Goal: Task Accomplishment & Management: Complete application form

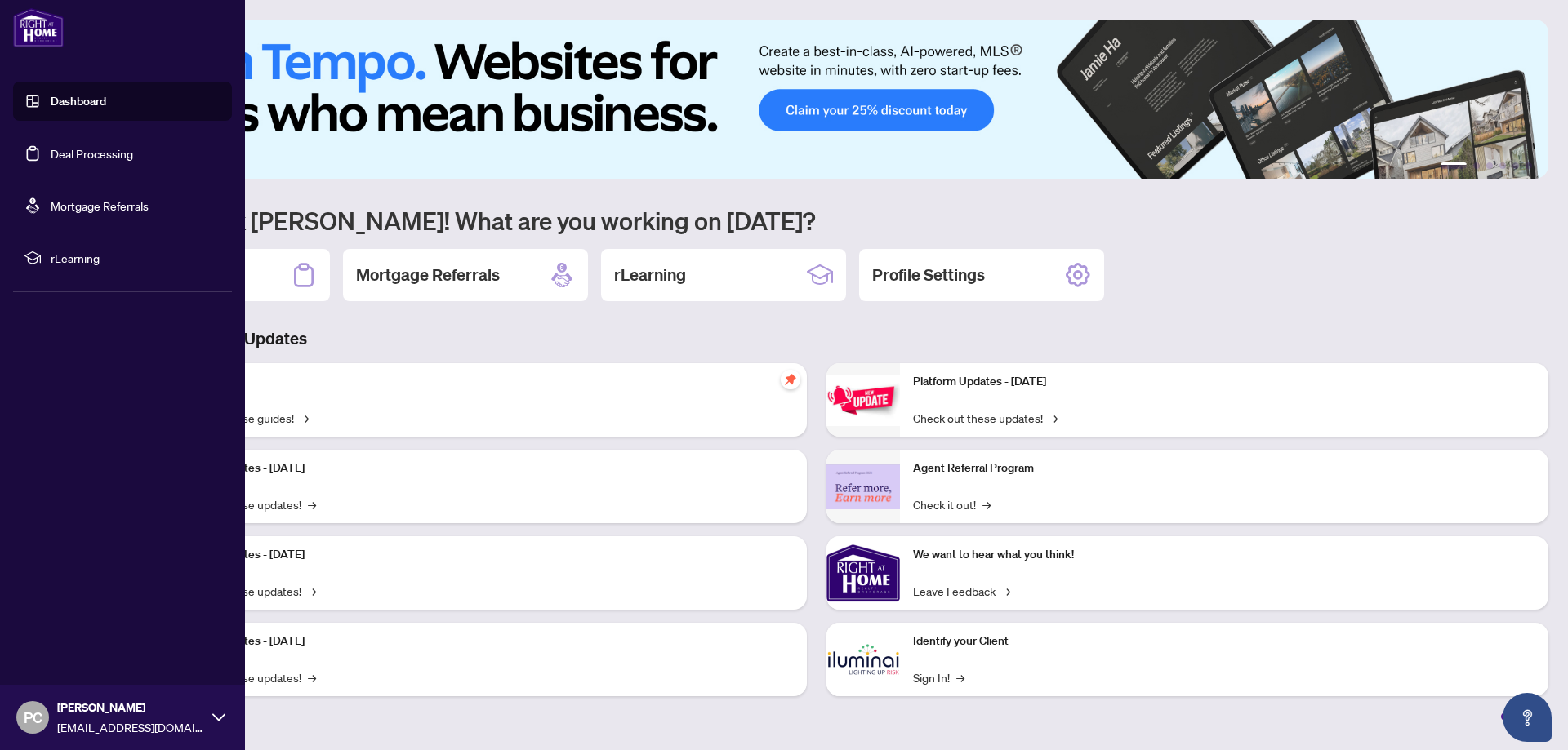
click at [88, 152] on link "Deal Processing" at bounding box center [91, 154] width 82 height 14
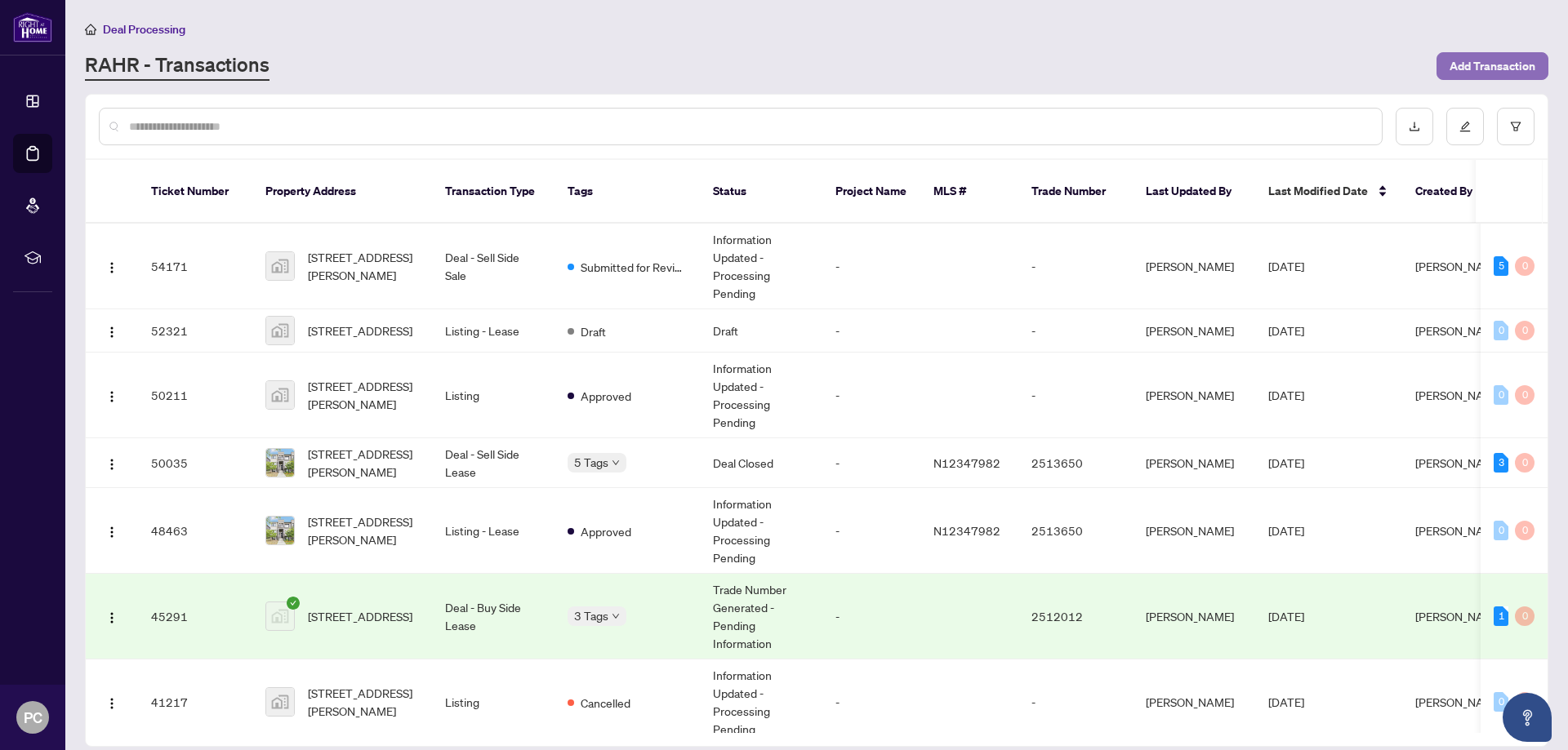
click at [1494, 78] on span "Add Transaction" at bounding box center [1492, 66] width 86 height 26
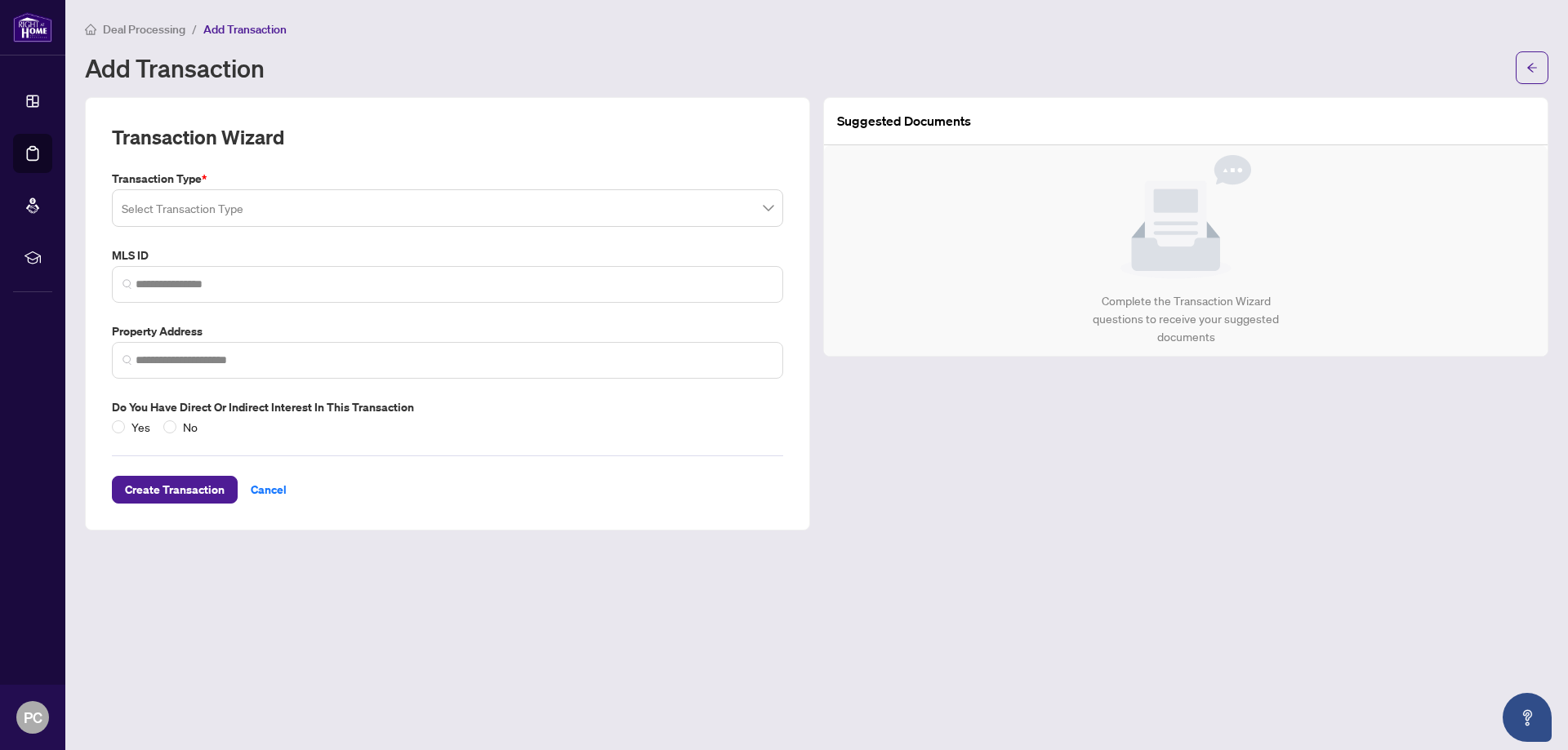
click at [346, 189] on div "Select Transaction Type" at bounding box center [448, 208] width 671 height 38
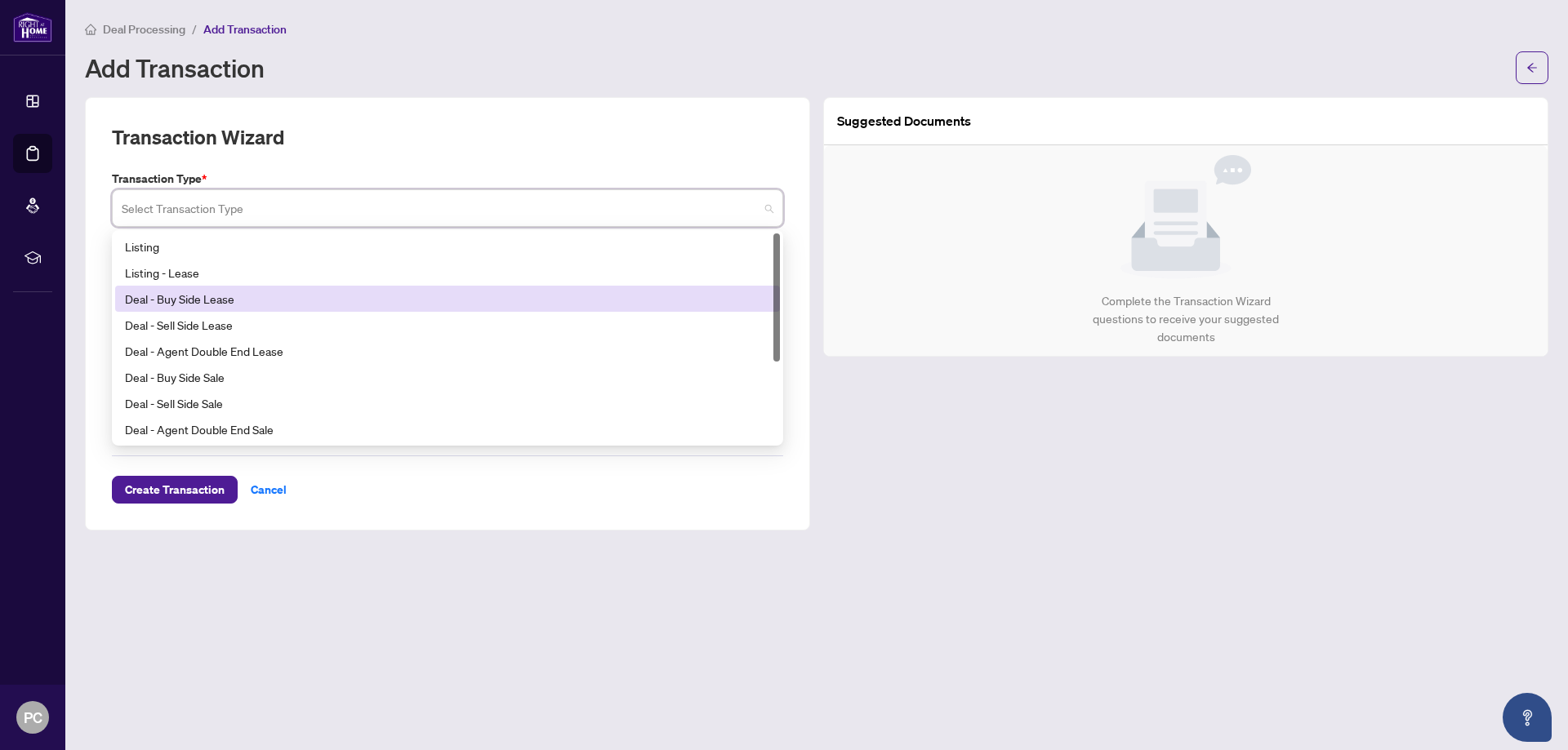
click at [252, 299] on div "Deal - Buy Side Lease" at bounding box center [447, 299] width 645 height 18
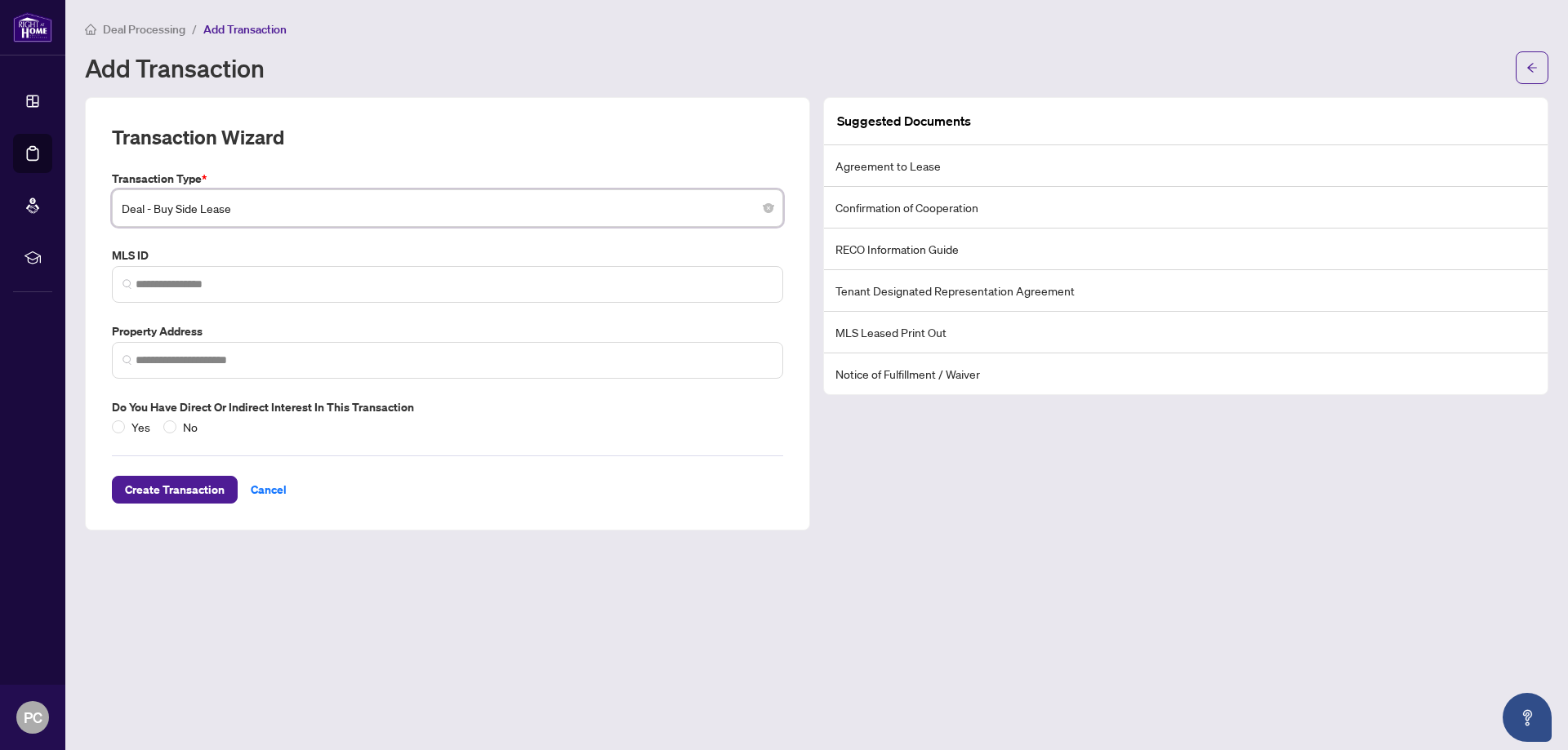
click at [280, 214] on span "Deal - Buy Side Lease" at bounding box center [447, 208] width 651 height 31
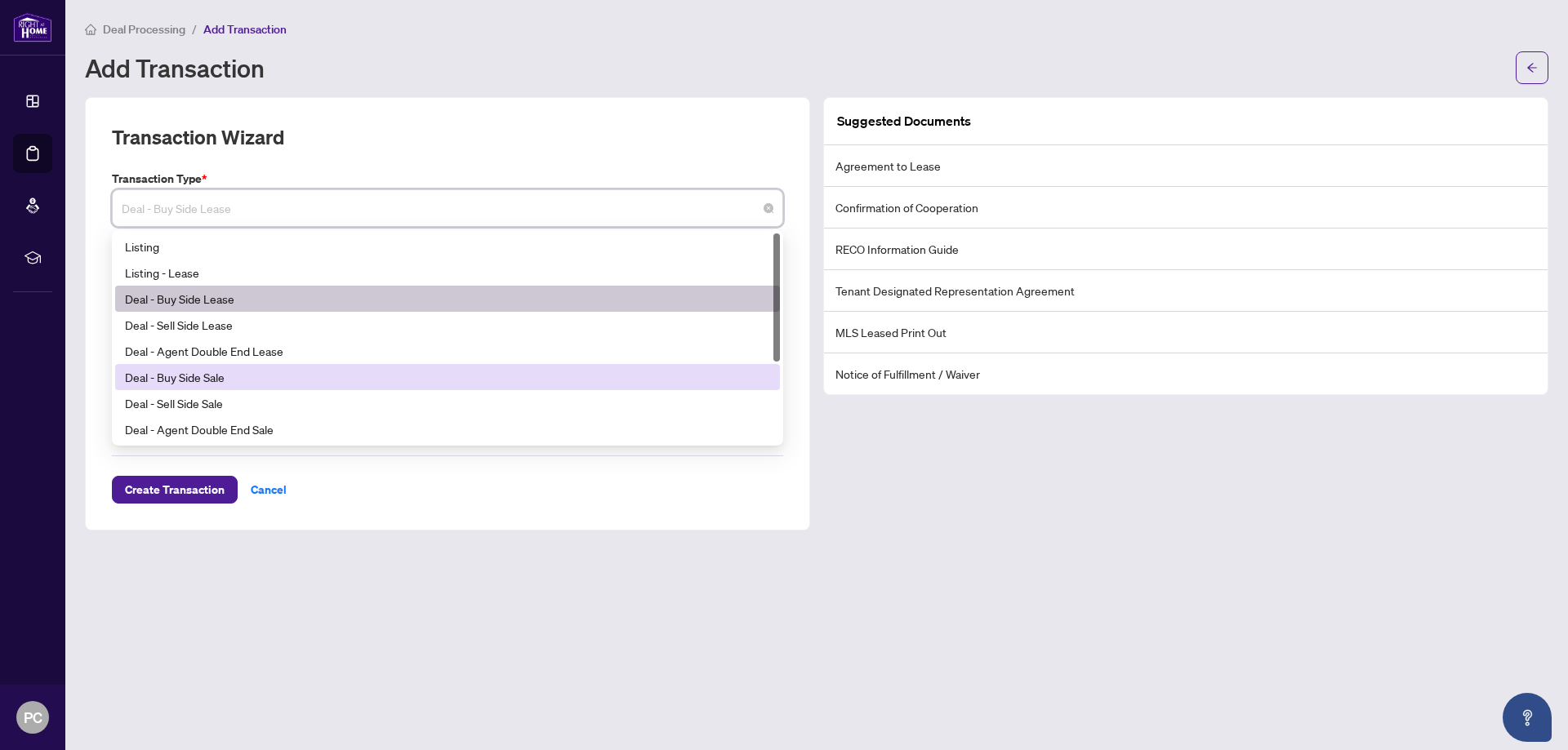
click at [264, 377] on div "Deal - Buy Side Sale" at bounding box center [447, 377] width 645 height 18
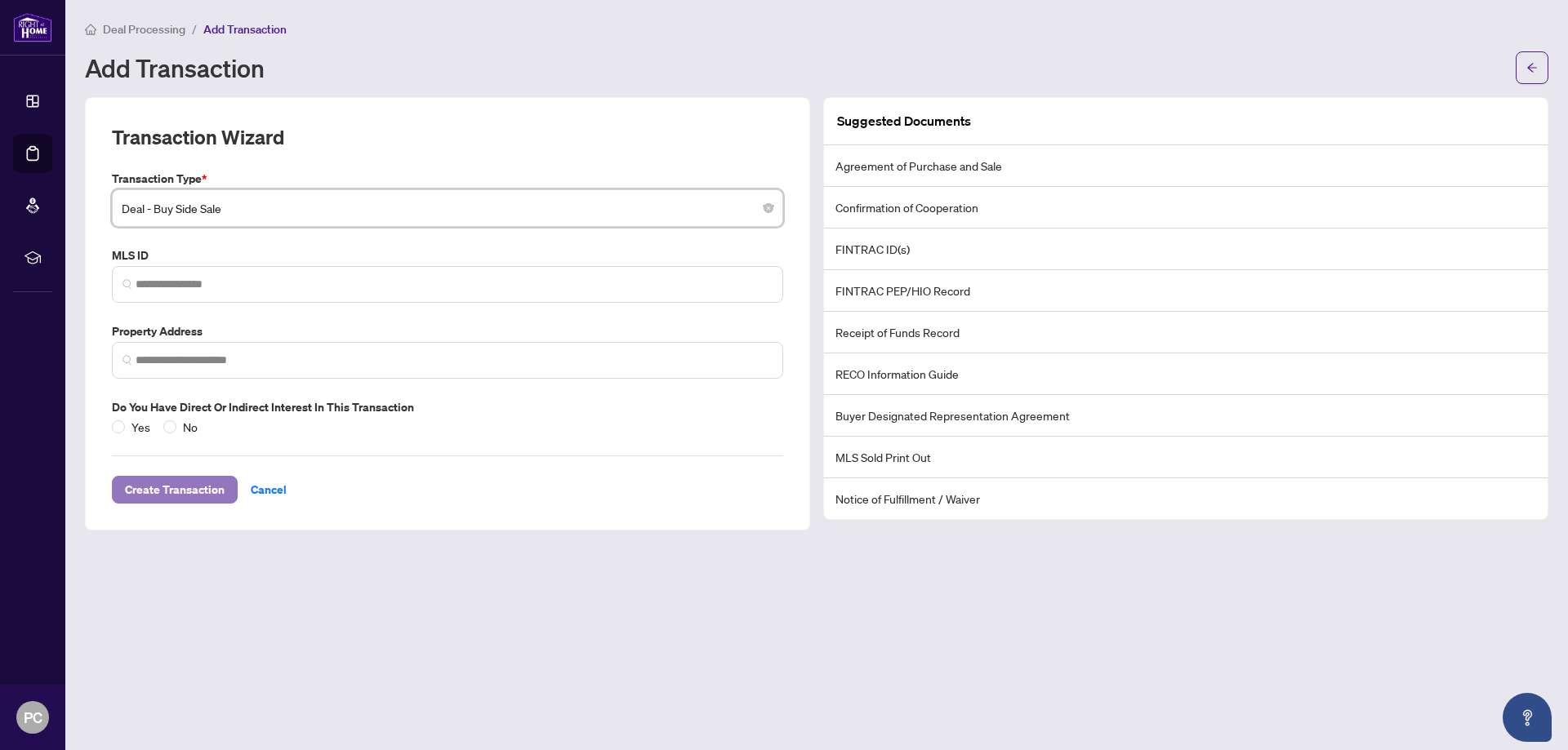
click at [188, 484] on span "Create Transaction" at bounding box center [175, 489] width 100 height 26
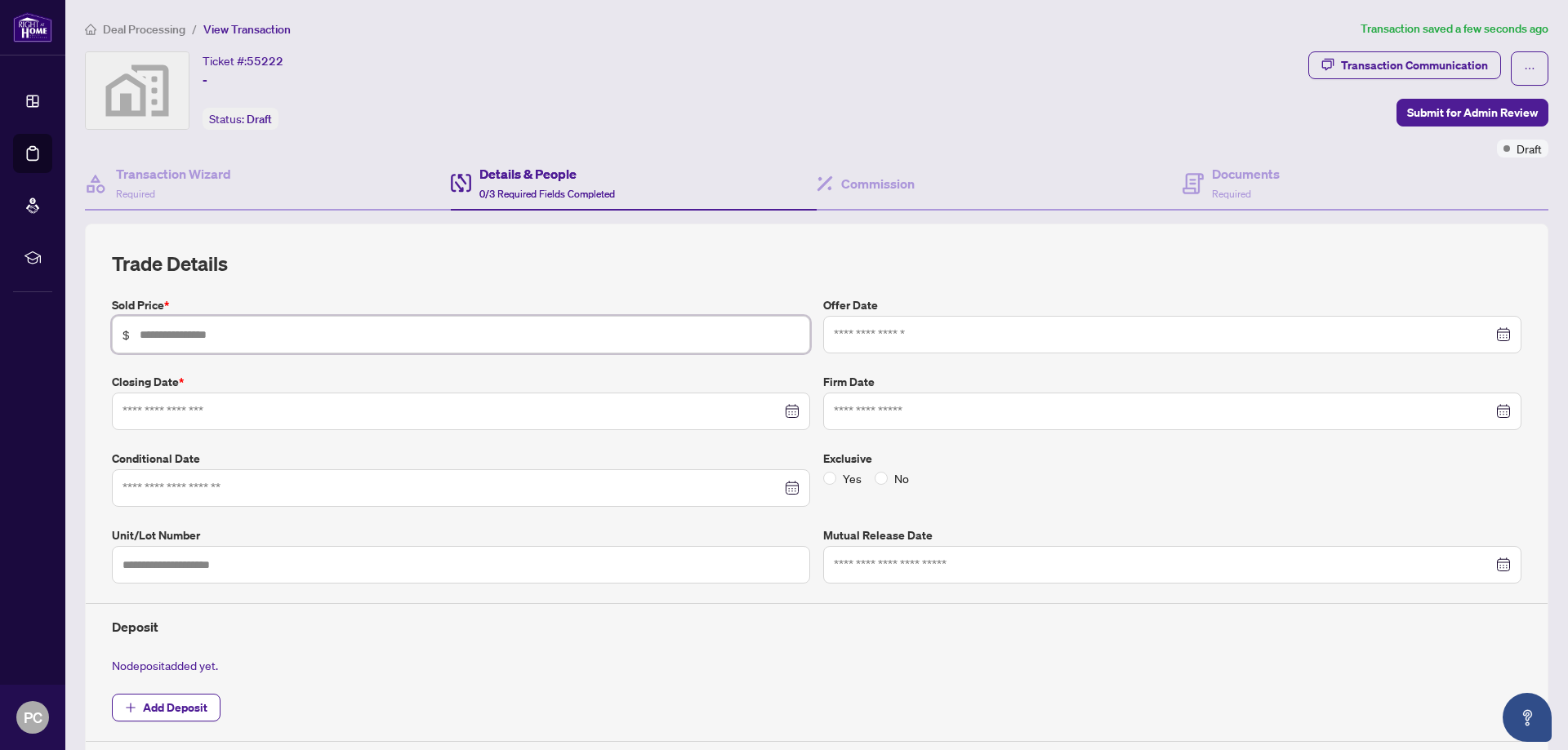
click at [448, 333] on input "text" at bounding box center [469, 335] width 660 height 18
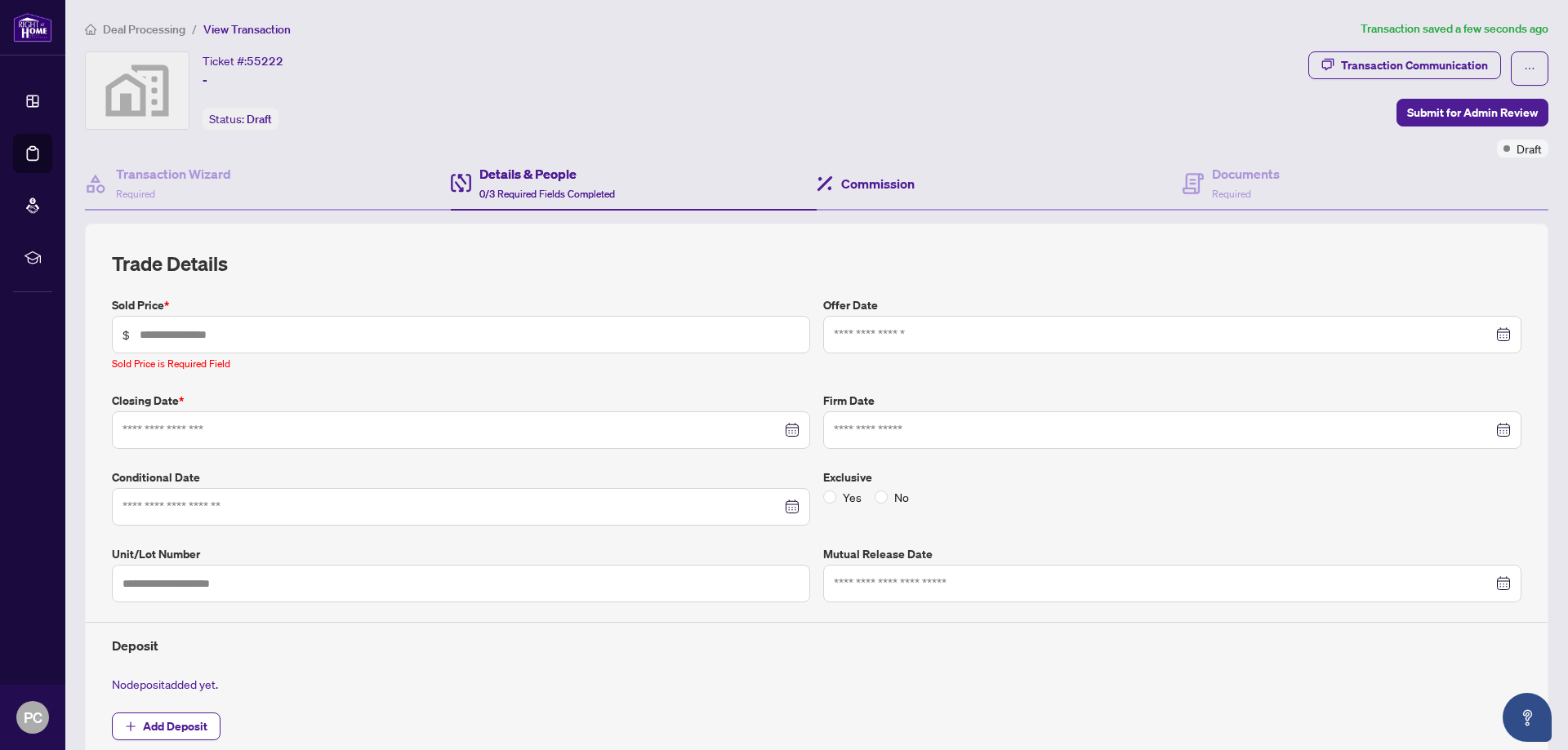
click at [901, 204] on div "Commission" at bounding box center [999, 184] width 366 height 53
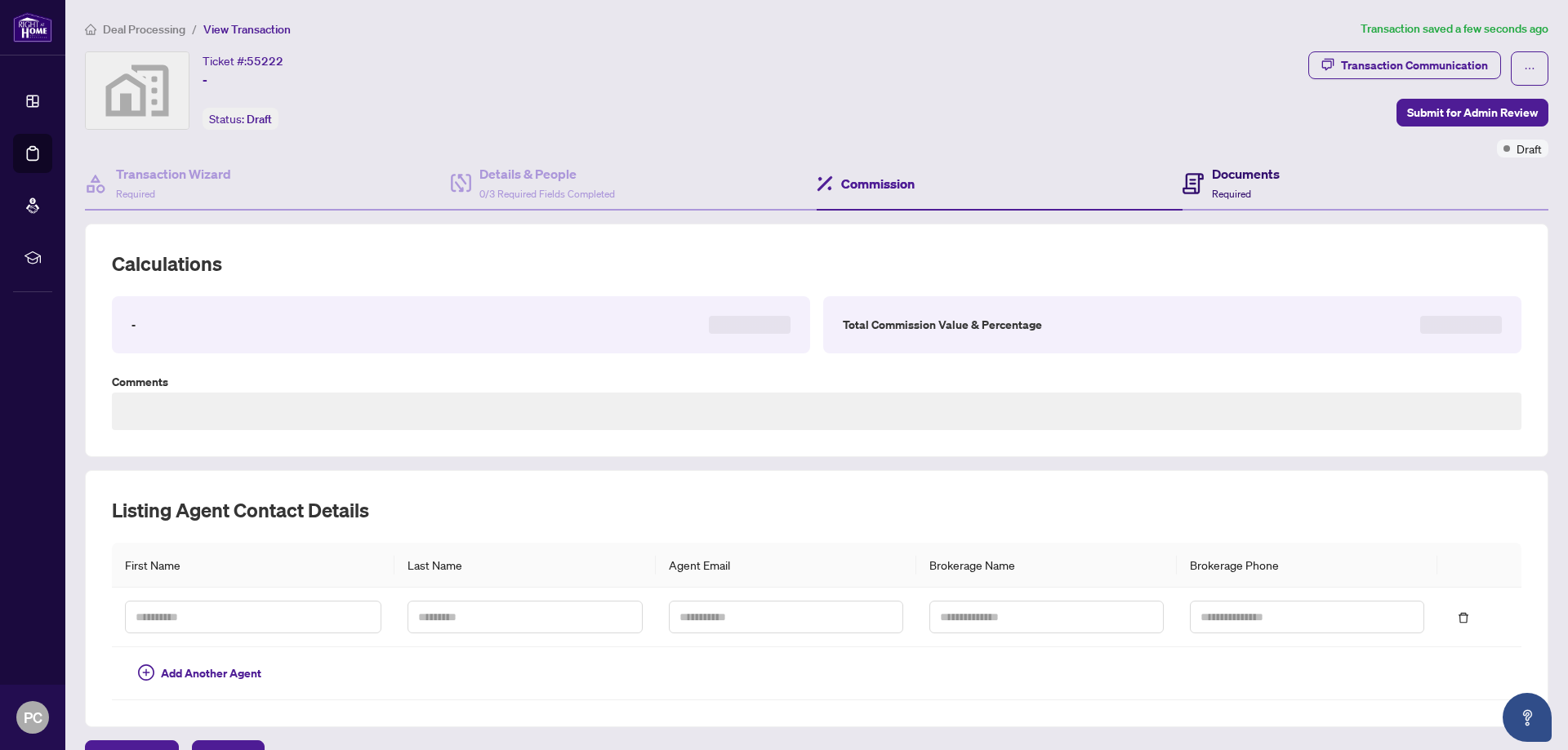
click at [1254, 182] on h4 "Documents" at bounding box center [1245, 174] width 68 height 20
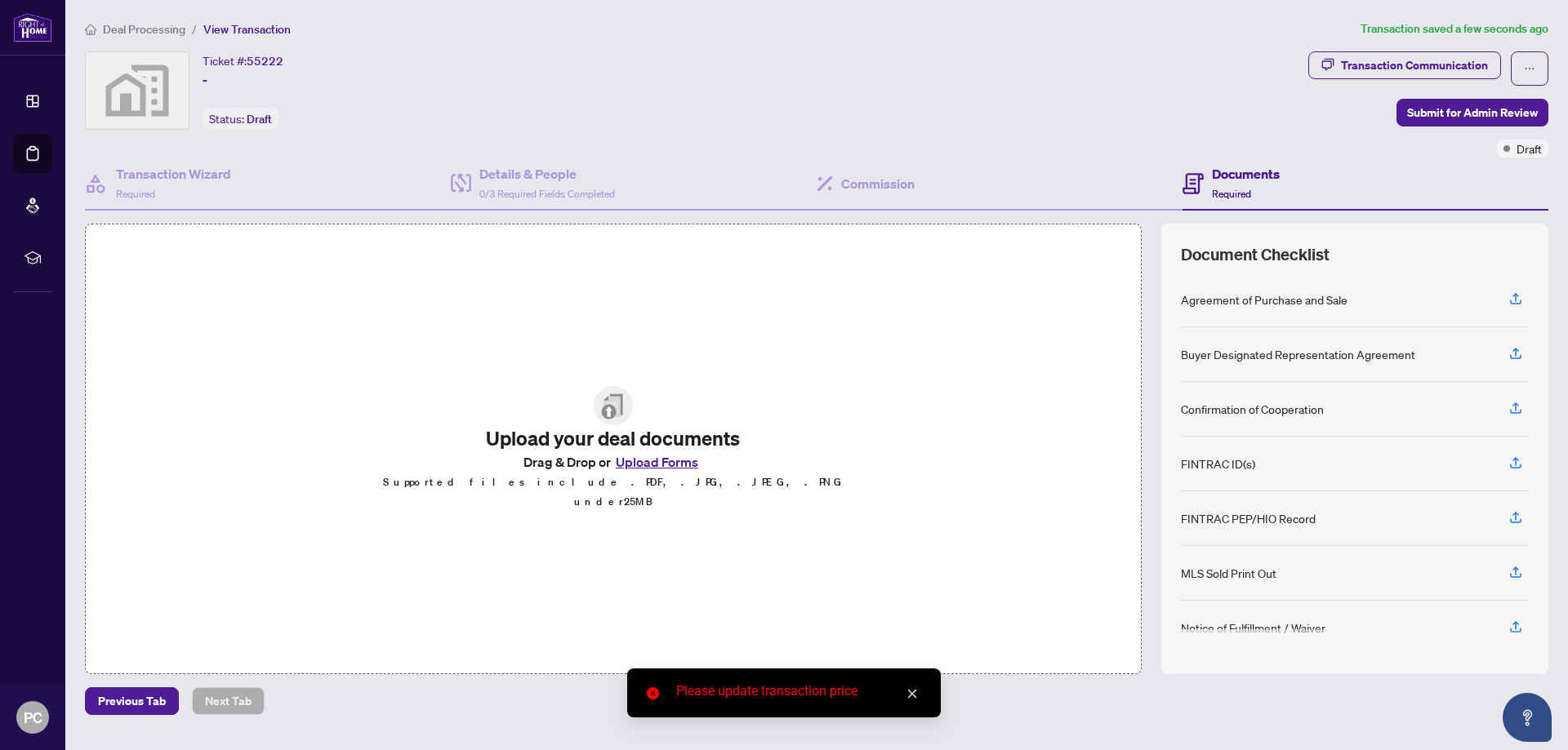
click at [408, 99] on div "Ticket #: 55222 - Status: Draft" at bounding box center [693, 90] width 1217 height 79
click at [408, 129] on div "Ticket #: 55222 - Status: Draft" at bounding box center [693, 104] width 1223 height 106
click at [149, 178] on h4 "Transaction Wizard" at bounding box center [173, 174] width 115 height 20
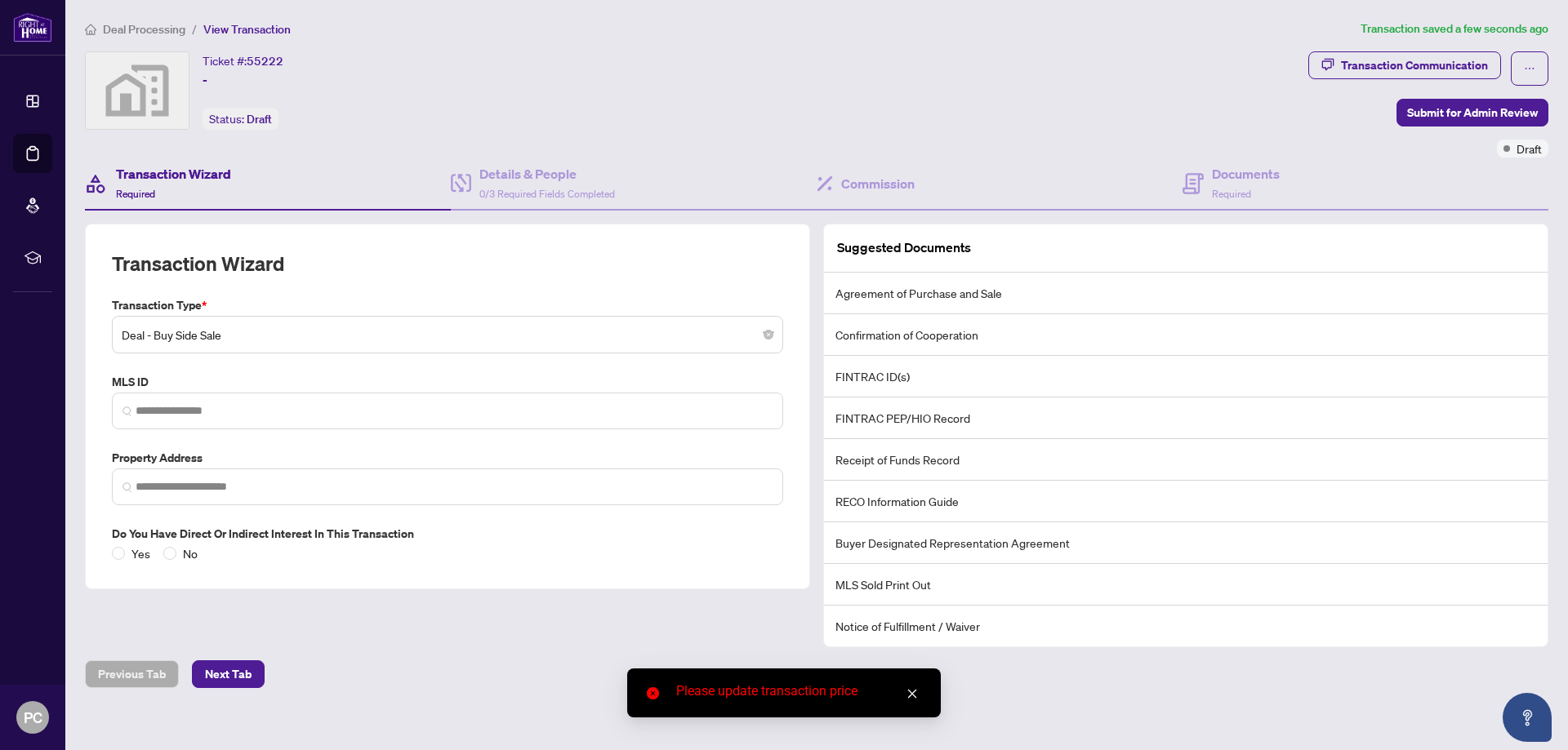
click at [399, 336] on span "Deal - Buy Side Sale" at bounding box center [447, 335] width 651 height 31
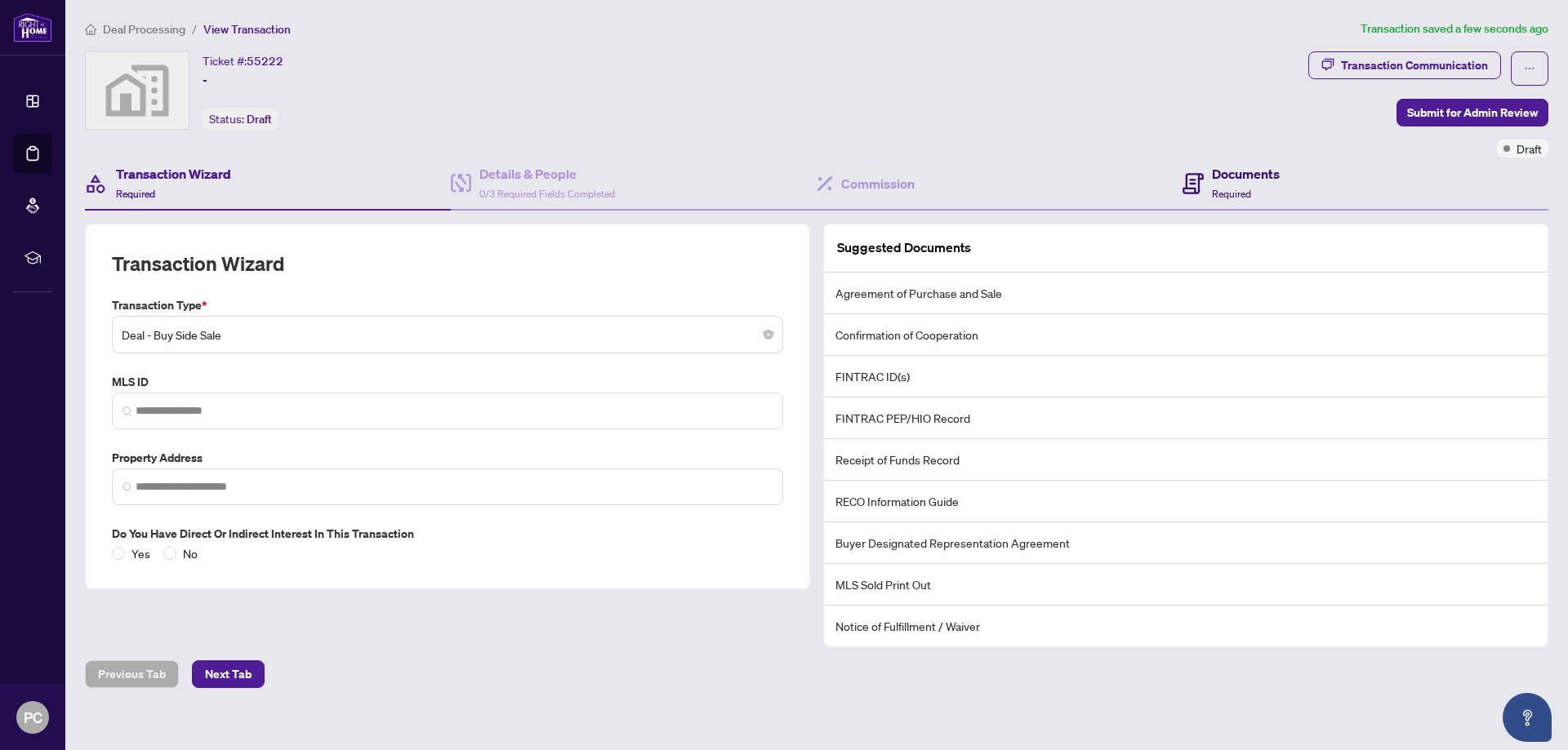
click at [1246, 188] on span "Required" at bounding box center [1231, 195] width 39 height 13
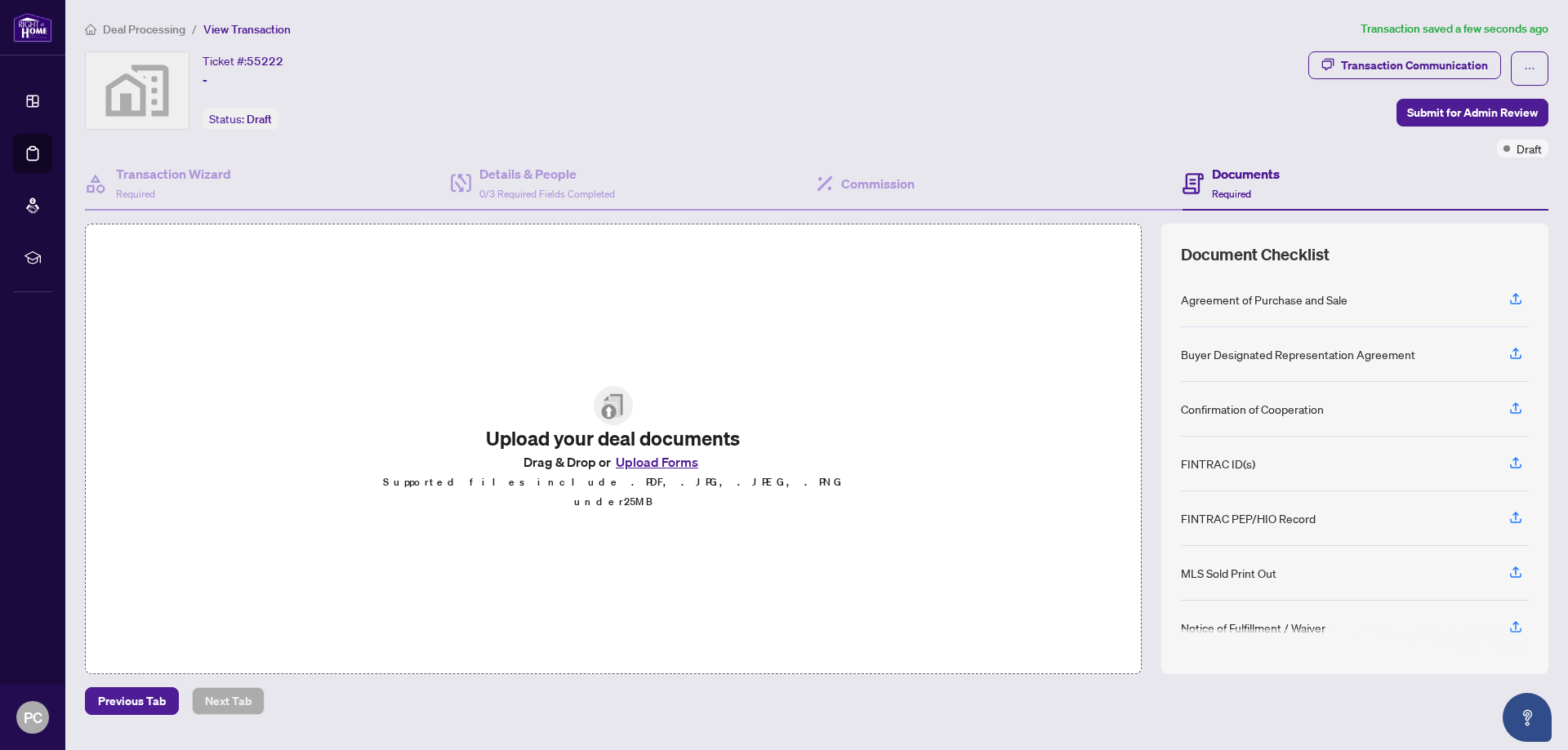
click at [676, 470] on button "Upload Forms" at bounding box center [657, 461] width 92 height 21
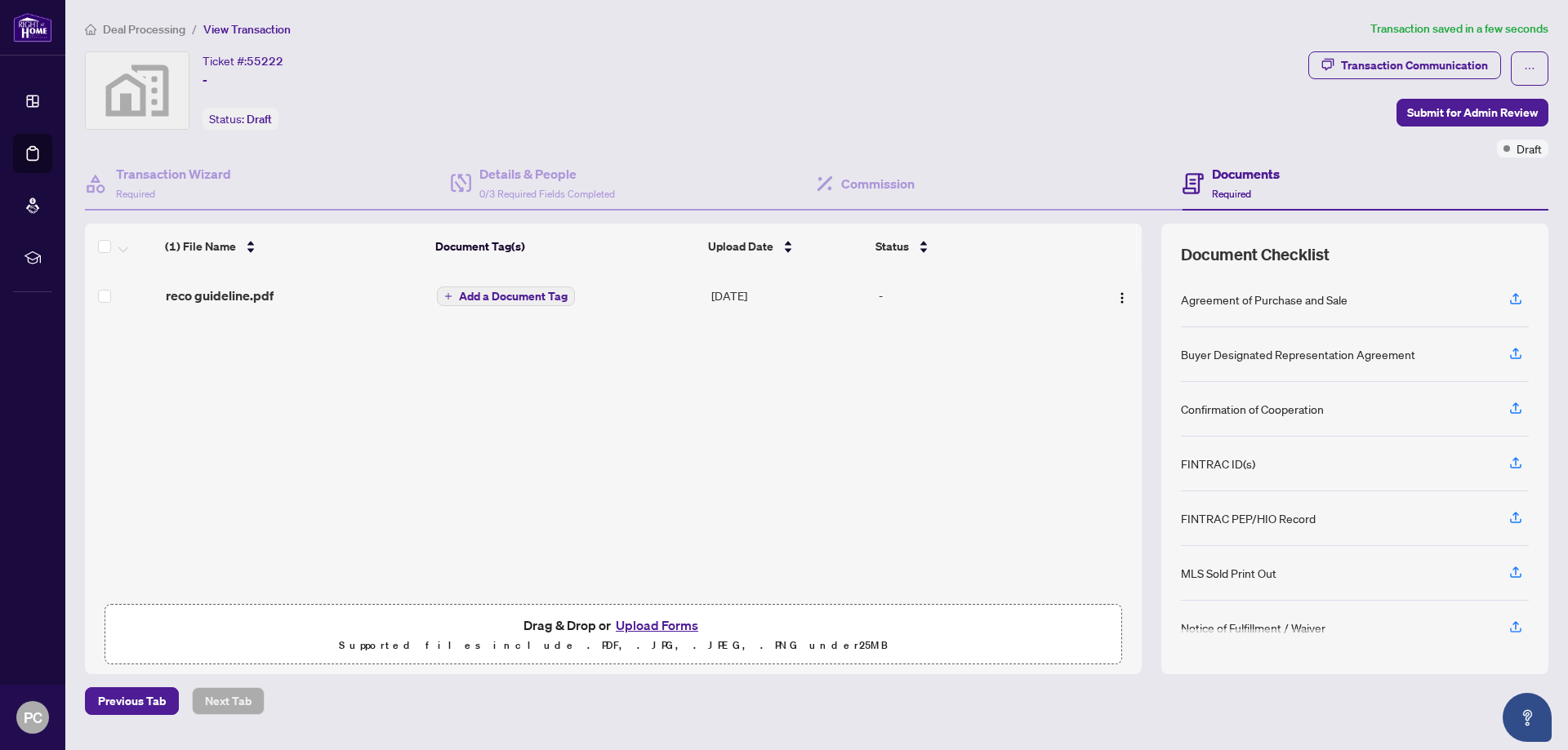
click at [523, 297] on span "Add a Document Tag" at bounding box center [513, 296] width 109 height 12
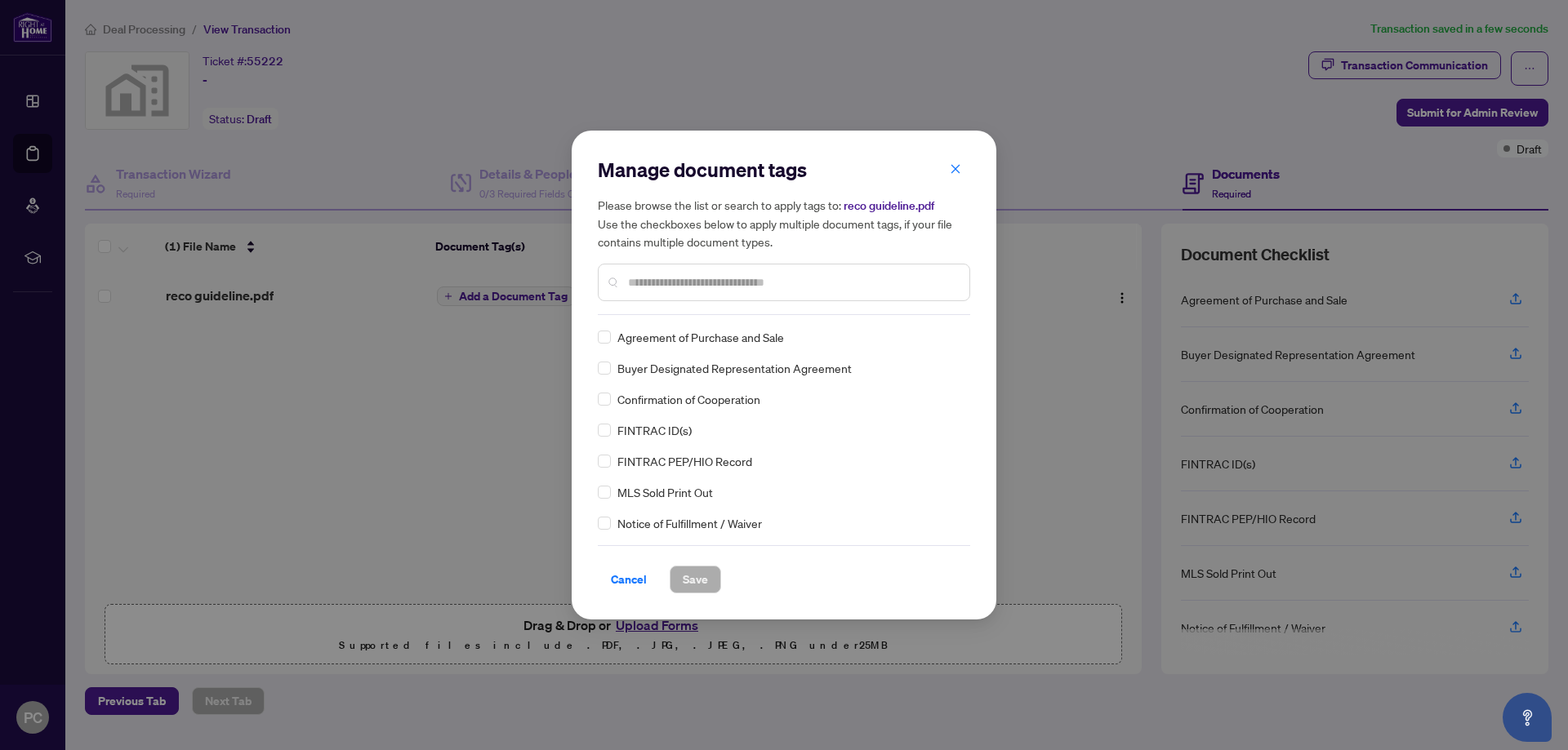
click at [654, 273] on input "text" at bounding box center [792, 282] width 328 height 18
type input "****"
click at [687, 582] on span "Save" at bounding box center [695, 579] width 25 height 26
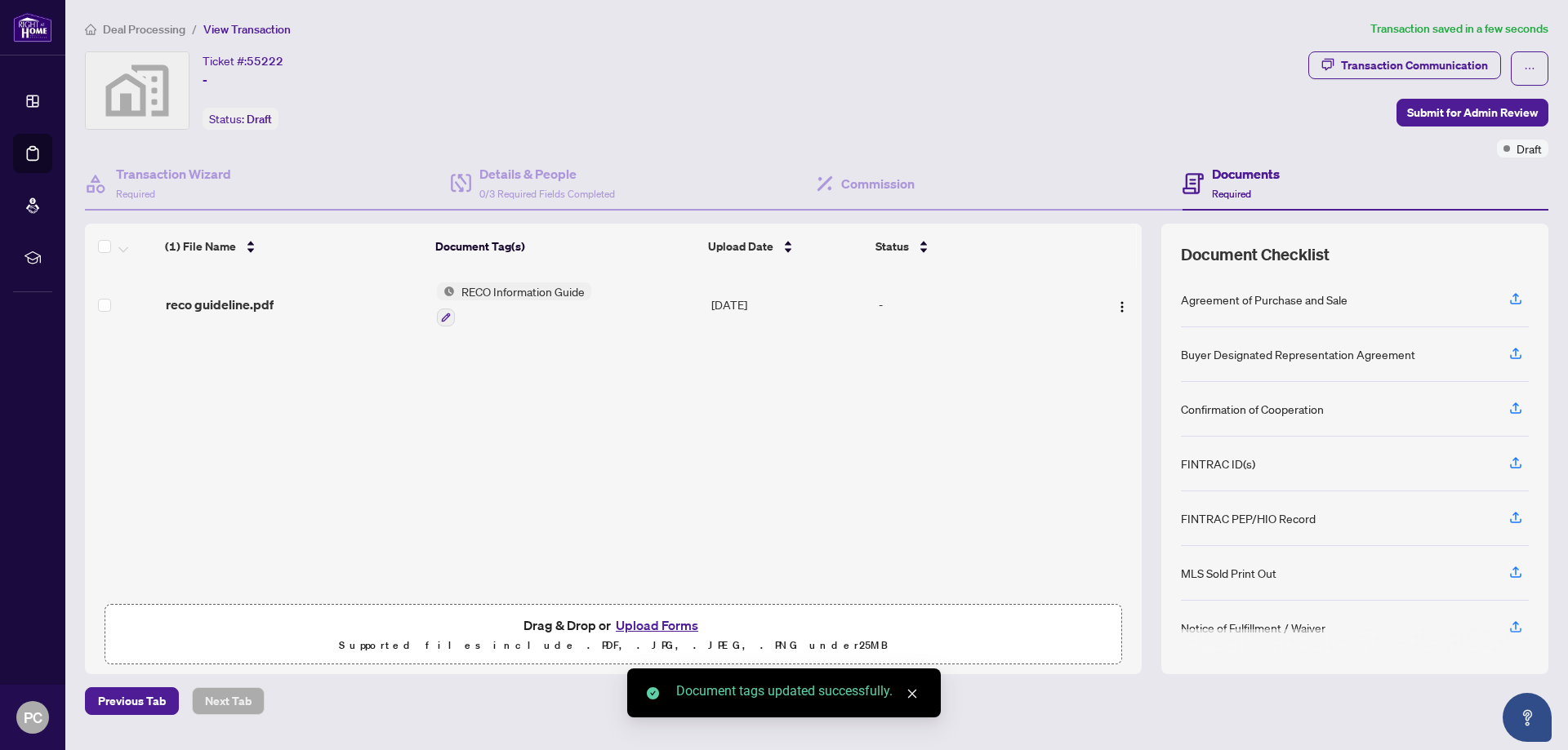
click at [666, 619] on button "Upload Forms" at bounding box center [657, 625] width 92 height 21
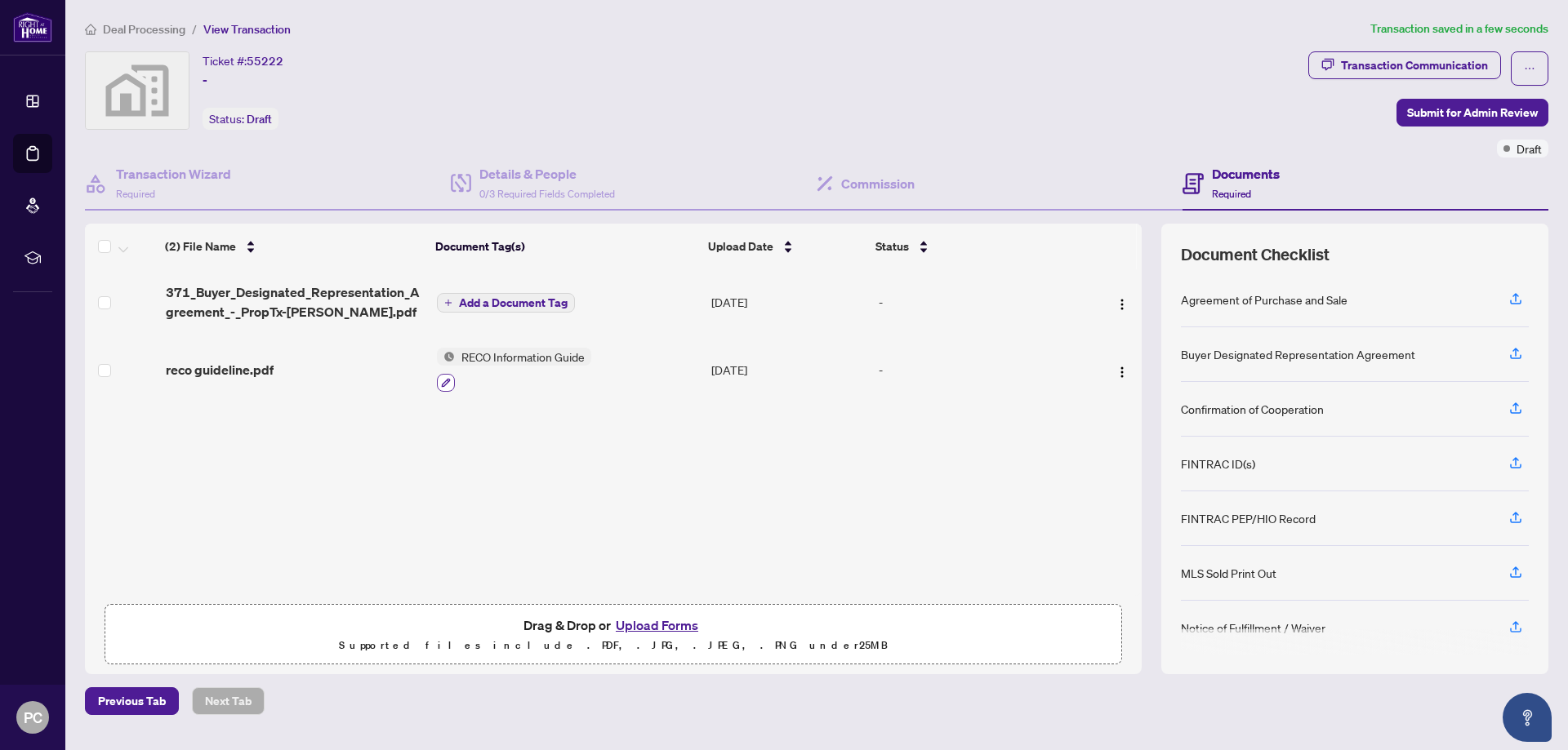
click at [452, 378] on button "button" at bounding box center [446, 383] width 18 height 18
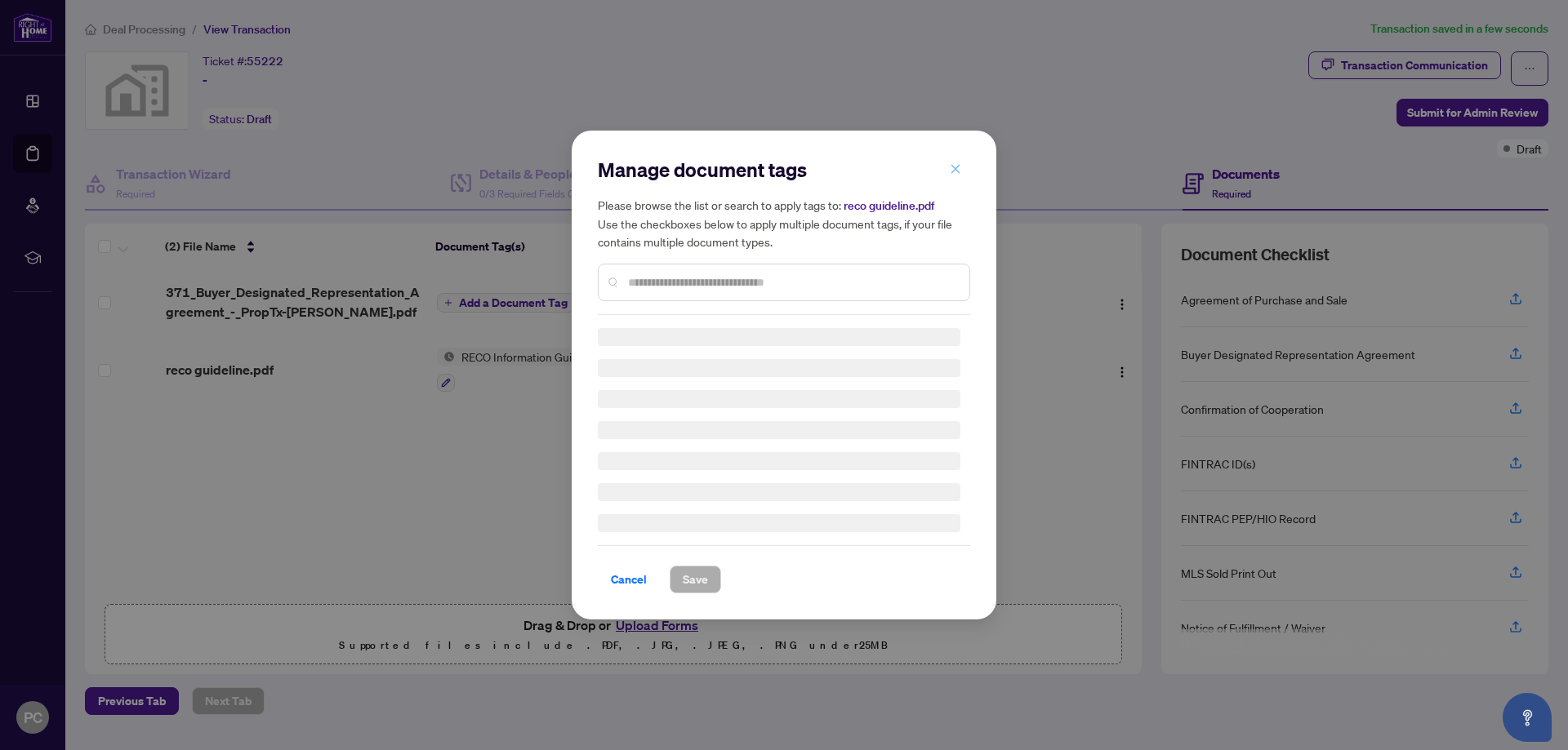
click at [958, 165] on icon "close" at bounding box center [955, 168] width 12 height 12
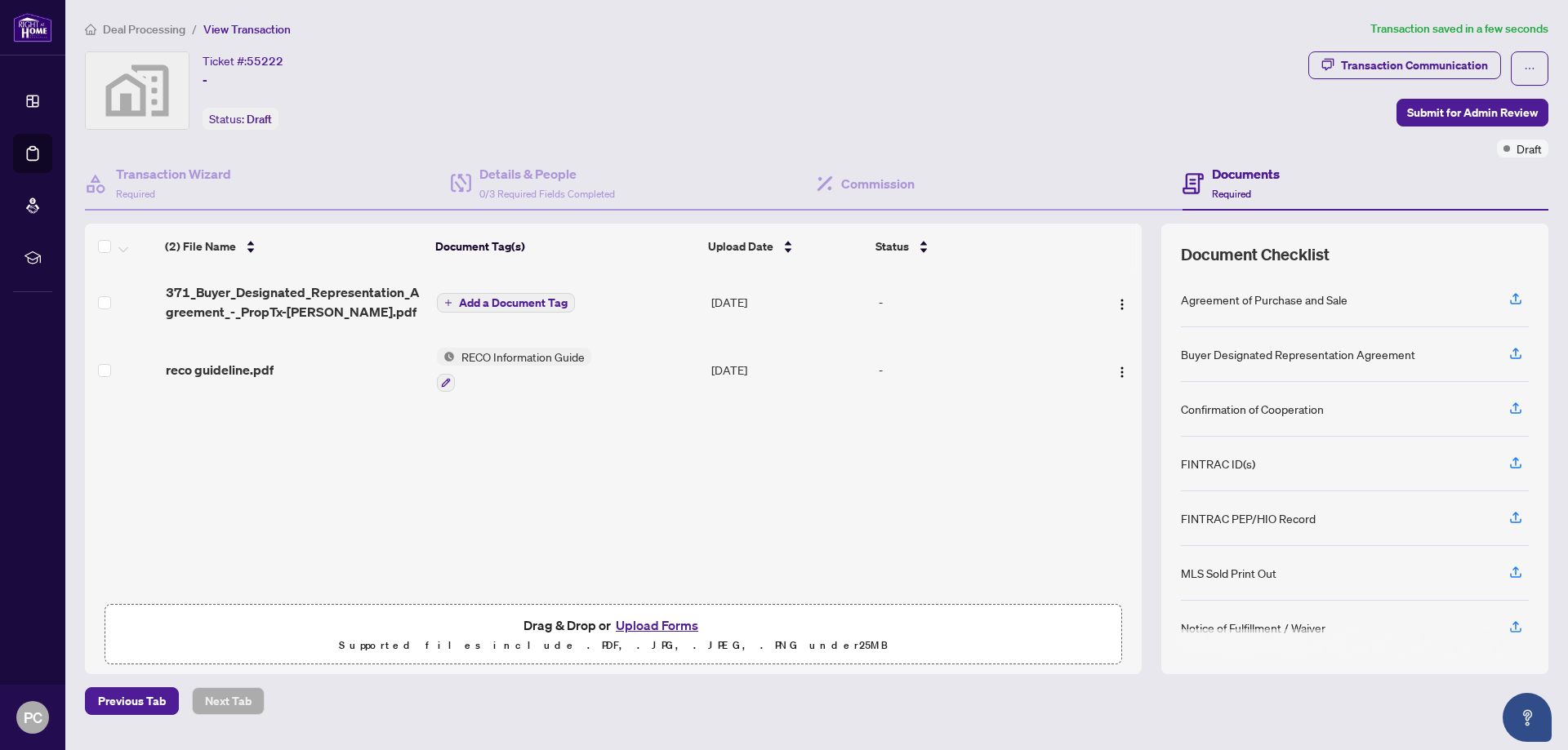
click at [534, 297] on span "Add a Document Tag" at bounding box center [513, 302] width 109 height 12
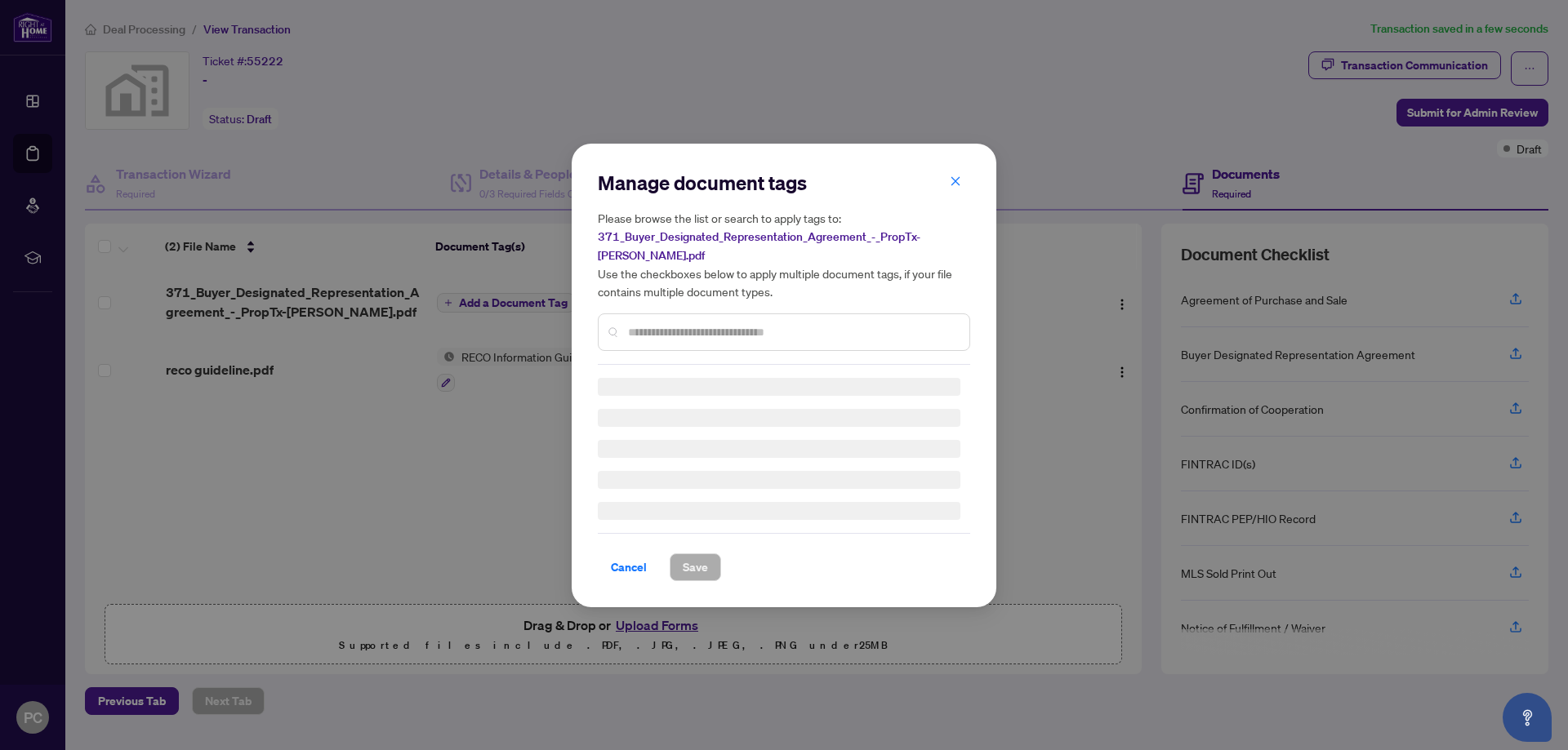
click at [661, 326] on input "text" at bounding box center [792, 332] width 328 height 18
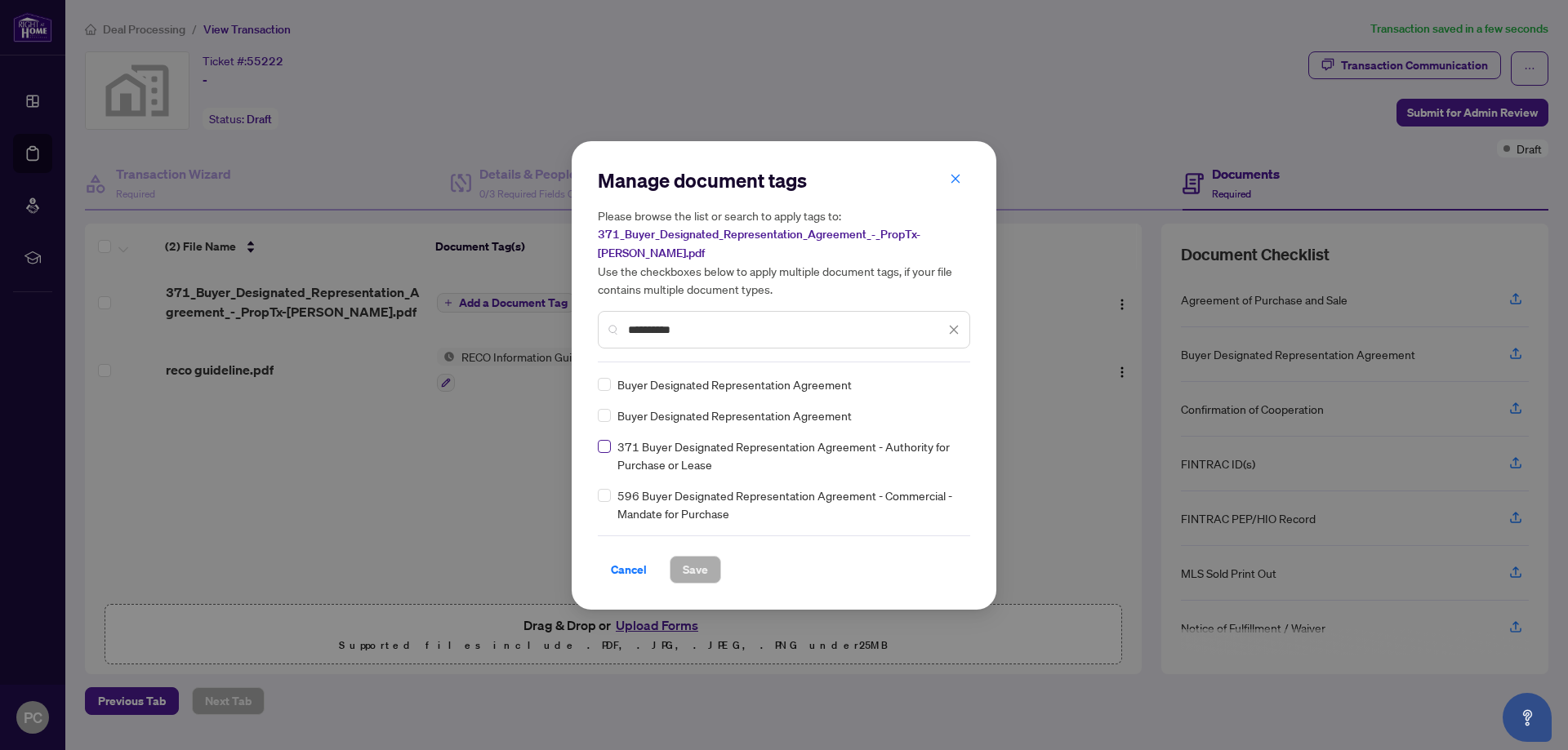
type input "**********"
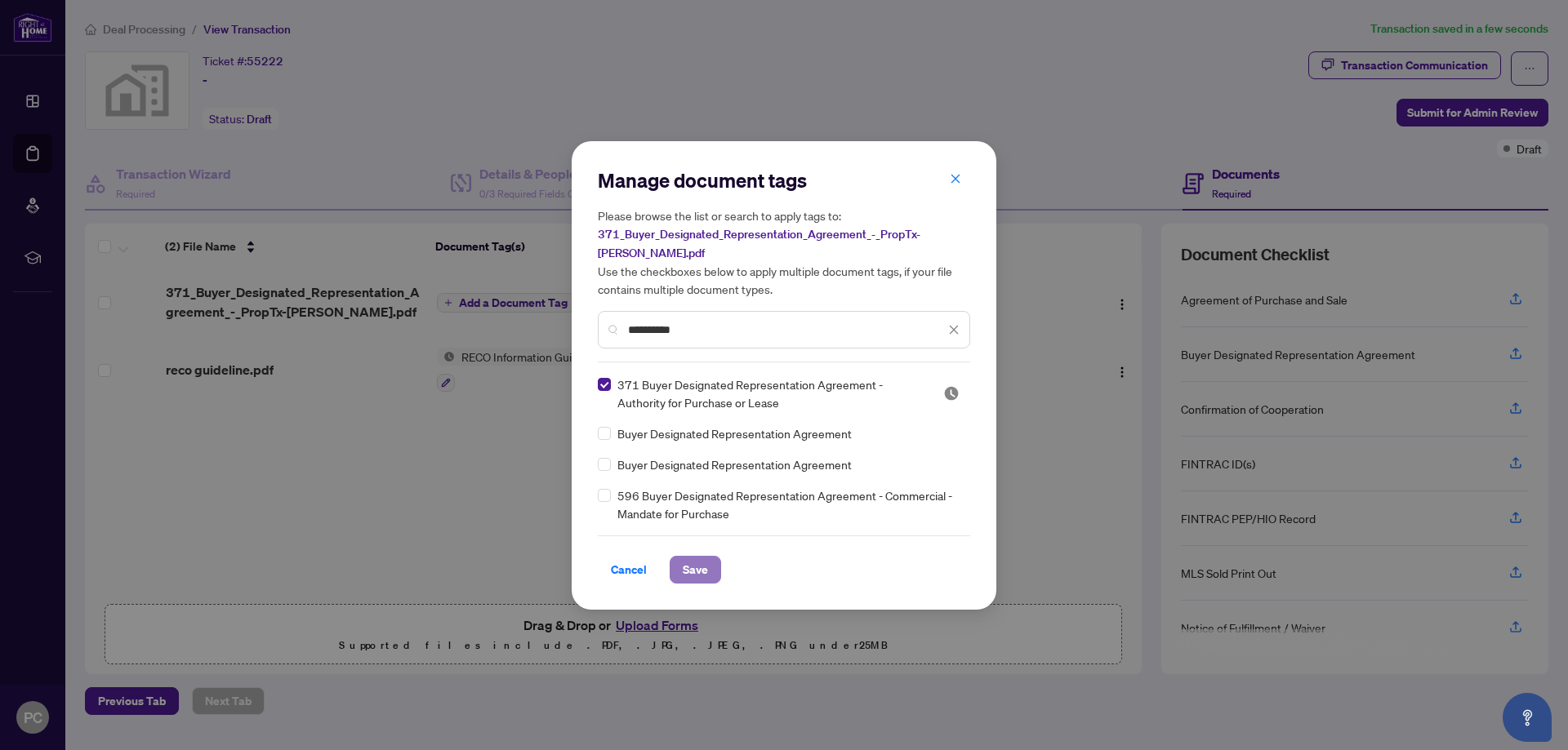
click at [698, 562] on span "Save" at bounding box center [695, 569] width 25 height 26
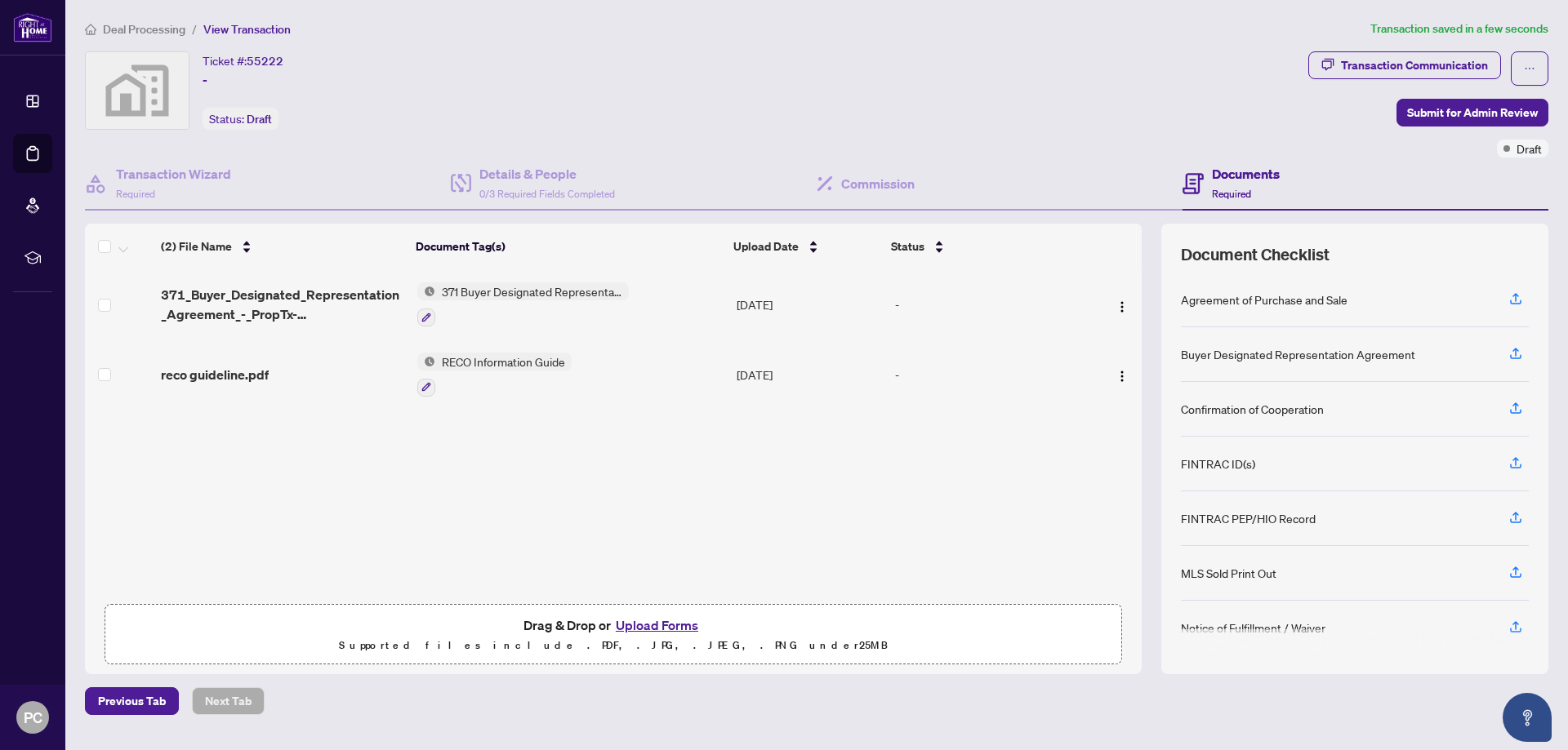
click at [660, 622] on button "Upload Forms" at bounding box center [657, 625] width 92 height 21
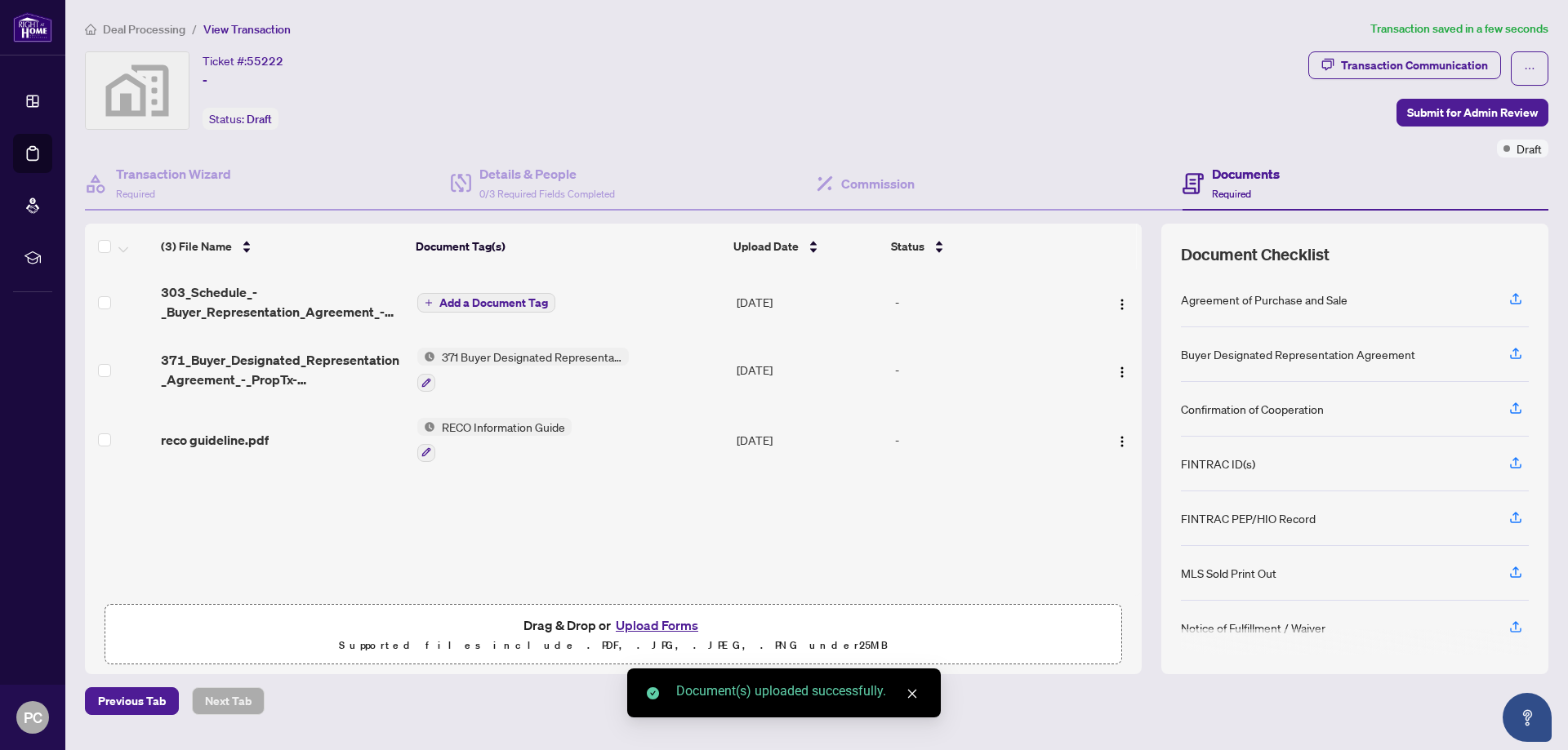
click at [446, 299] on span "Add a Document Tag" at bounding box center [494, 302] width 109 height 12
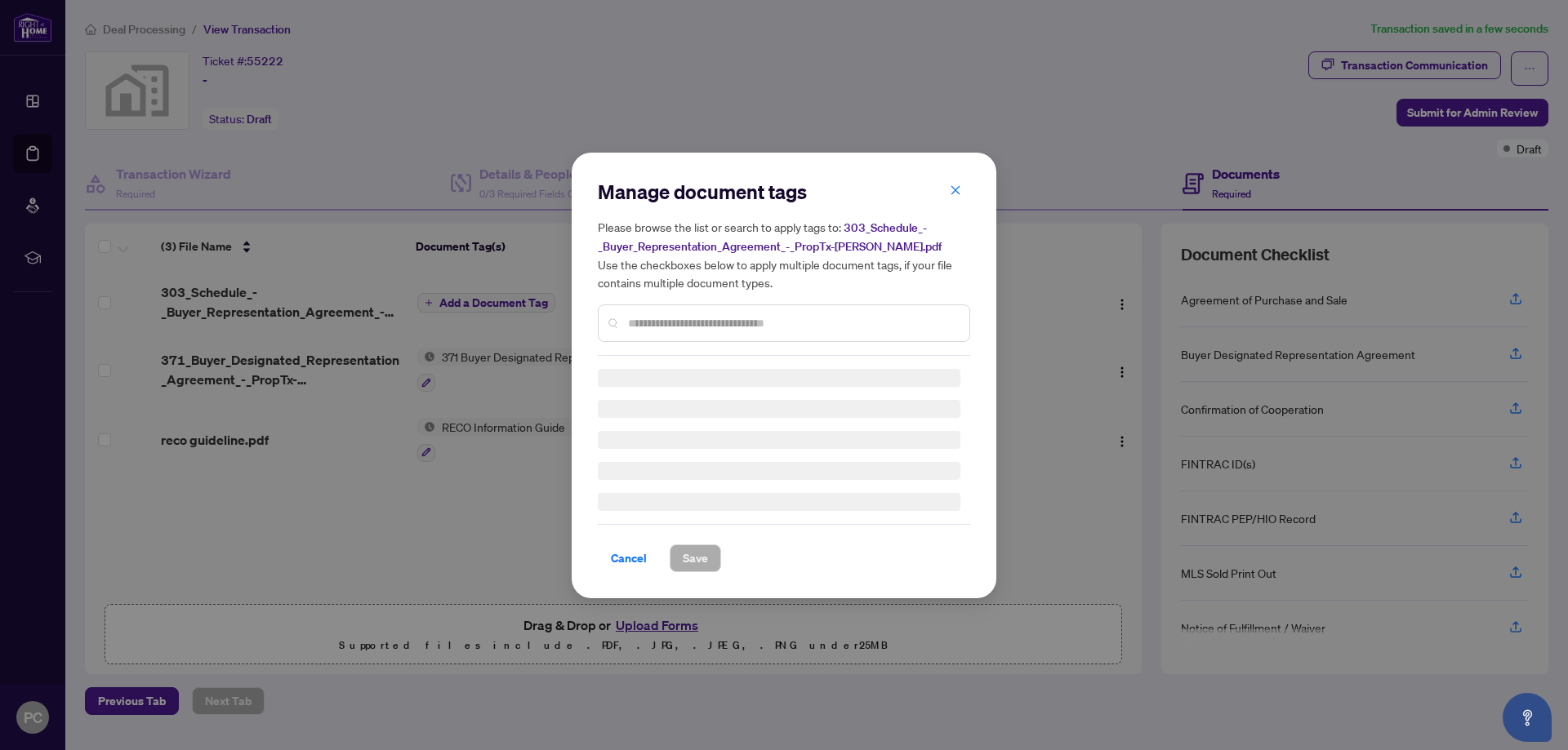
click at [682, 322] on input "text" at bounding box center [792, 323] width 328 height 18
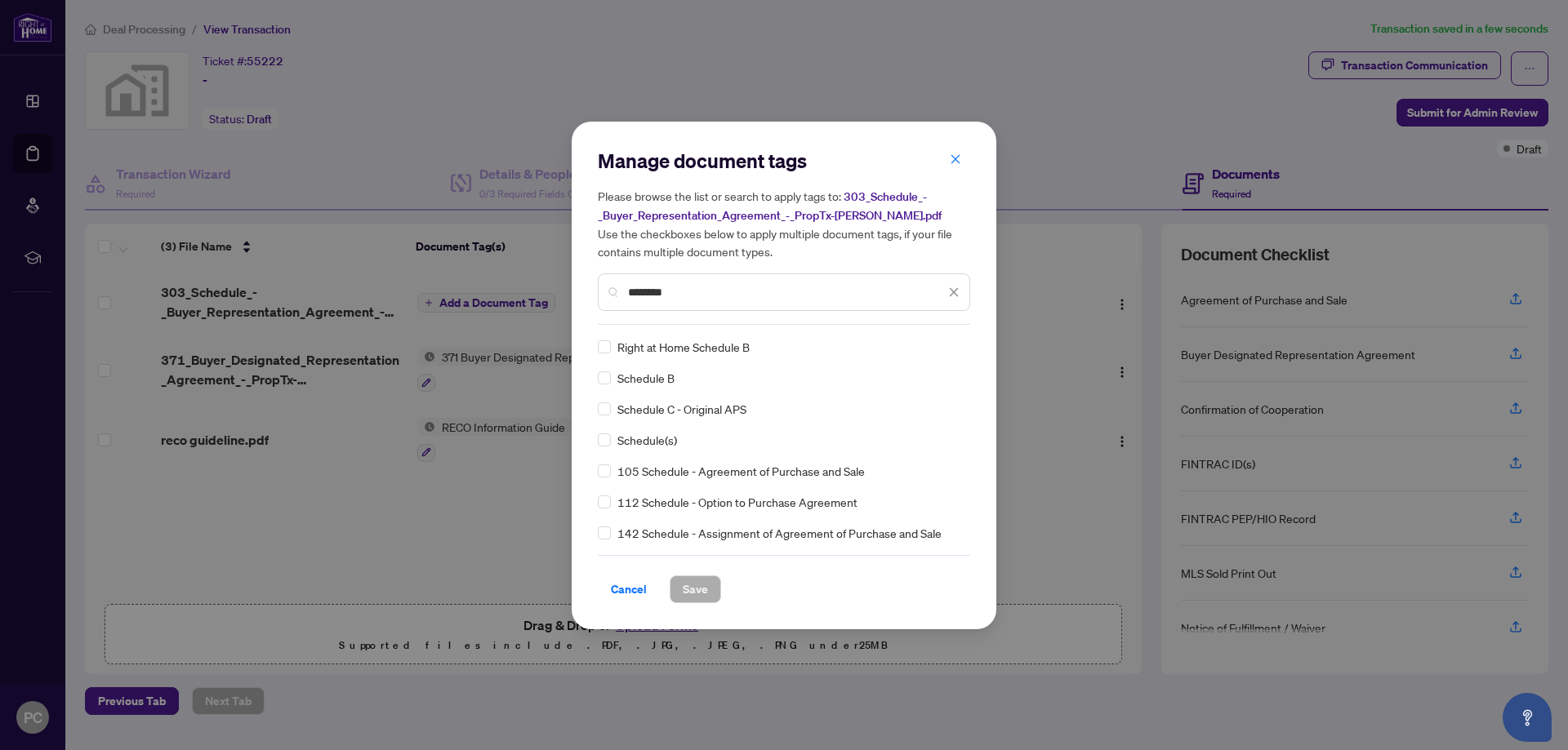
type input "********"
click at [708, 576] on button "Save" at bounding box center [695, 589] width 52 height 28
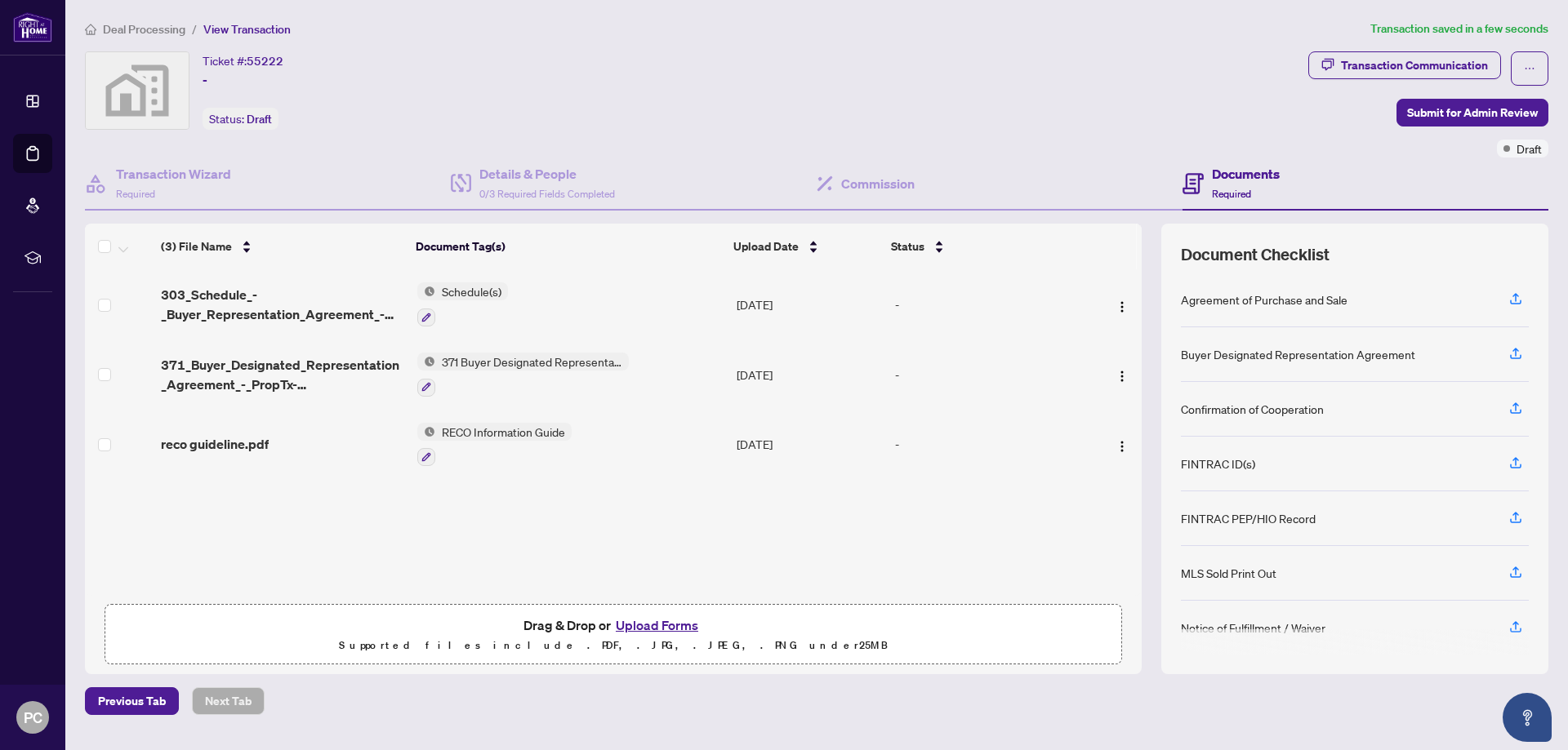
click at [662, 621] on button "Upload Forms" at bounding box center [657, 625] width 92 height 21
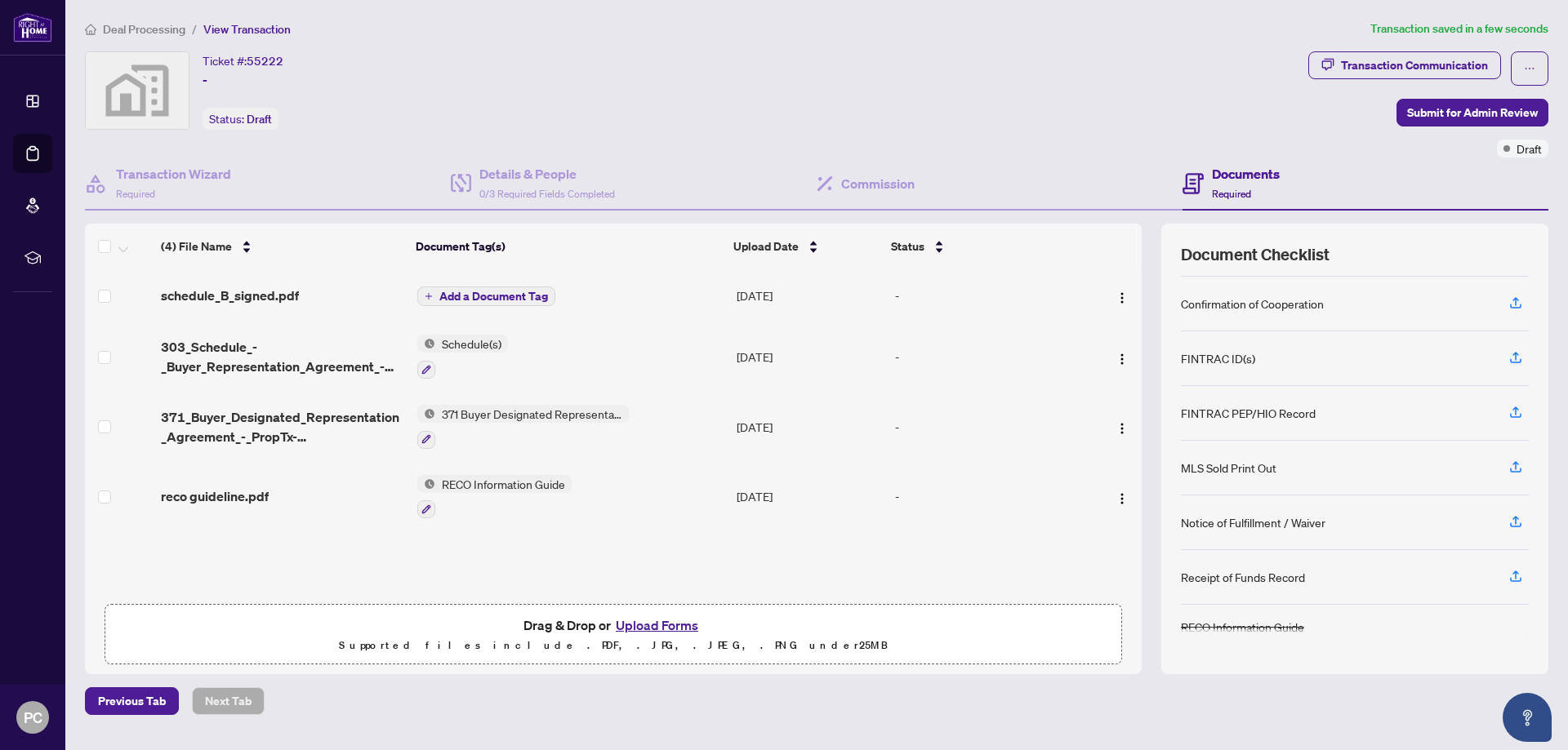
scroll to position [107, 0]
click at [749, 121] on div "Ticket #: 55222 - Status: Draft" at bounding box center [693, 90] width 1217 height 79
click at [515, 292] on span "Add a Document Tag" at bounding box center [494, 296] width 109 height 12
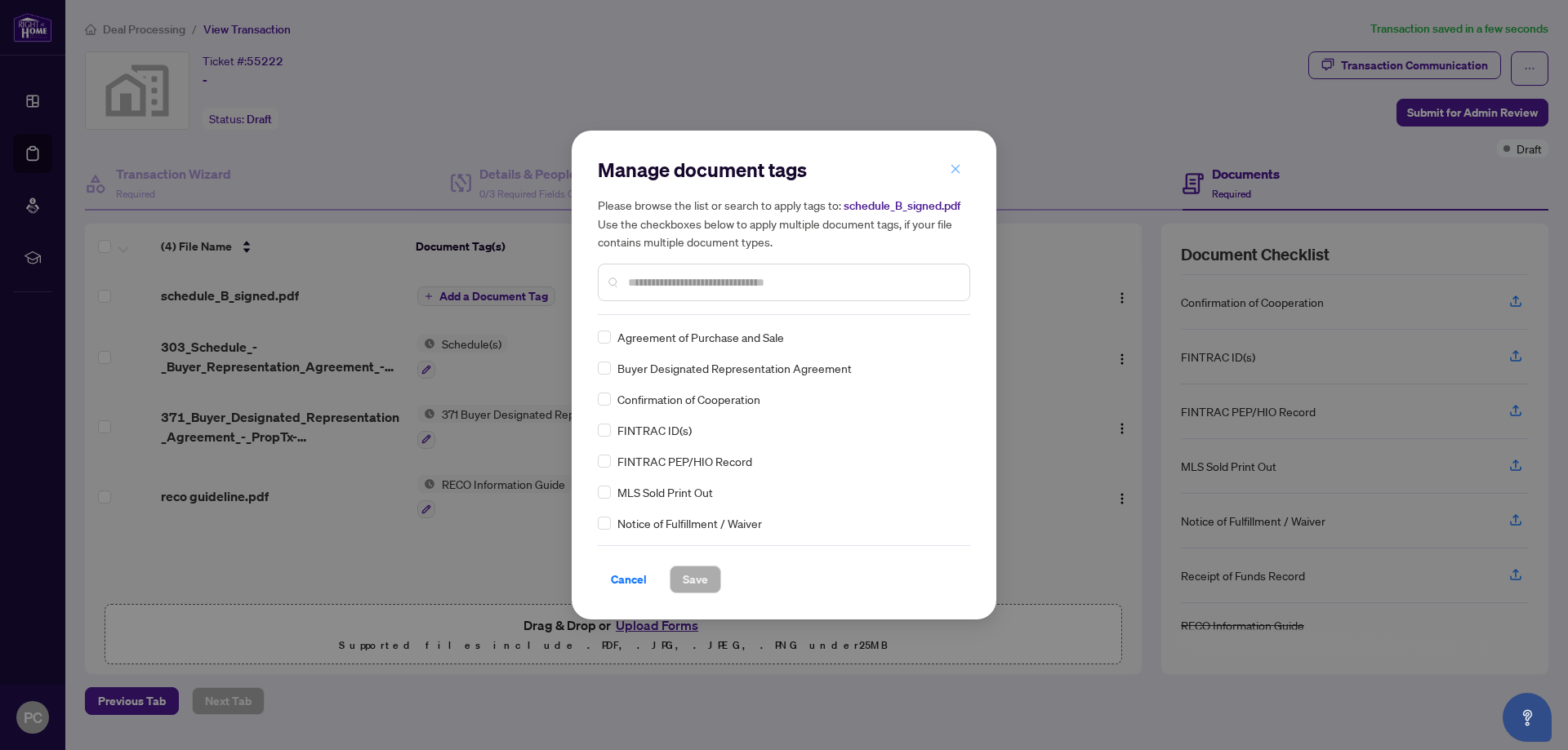
click at [961, 177] on button "button" at bounding box center [955, 168] width 33 height 28
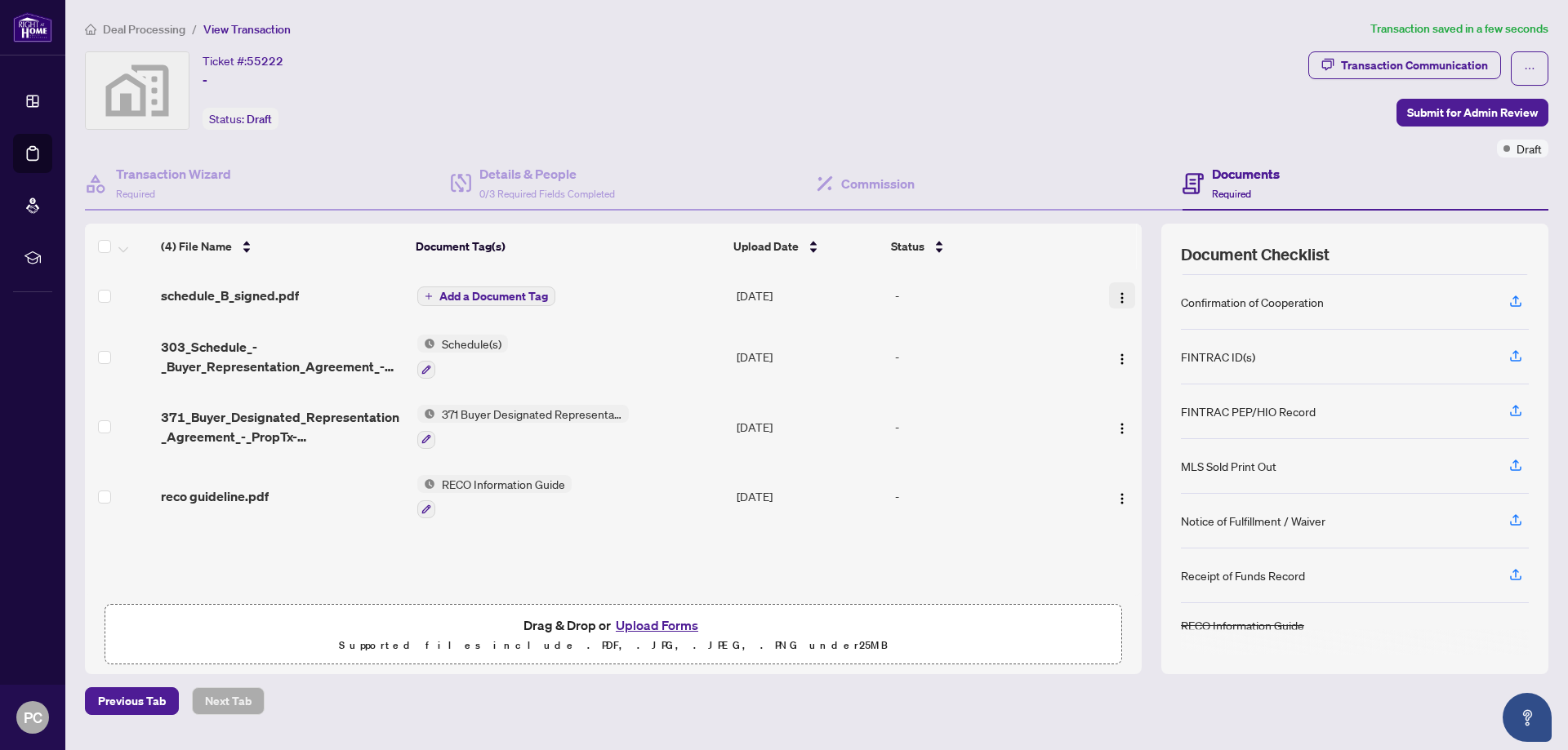
click at [1116, 293] on img "button" at bounding box center [1122, 298] width 13 height 13
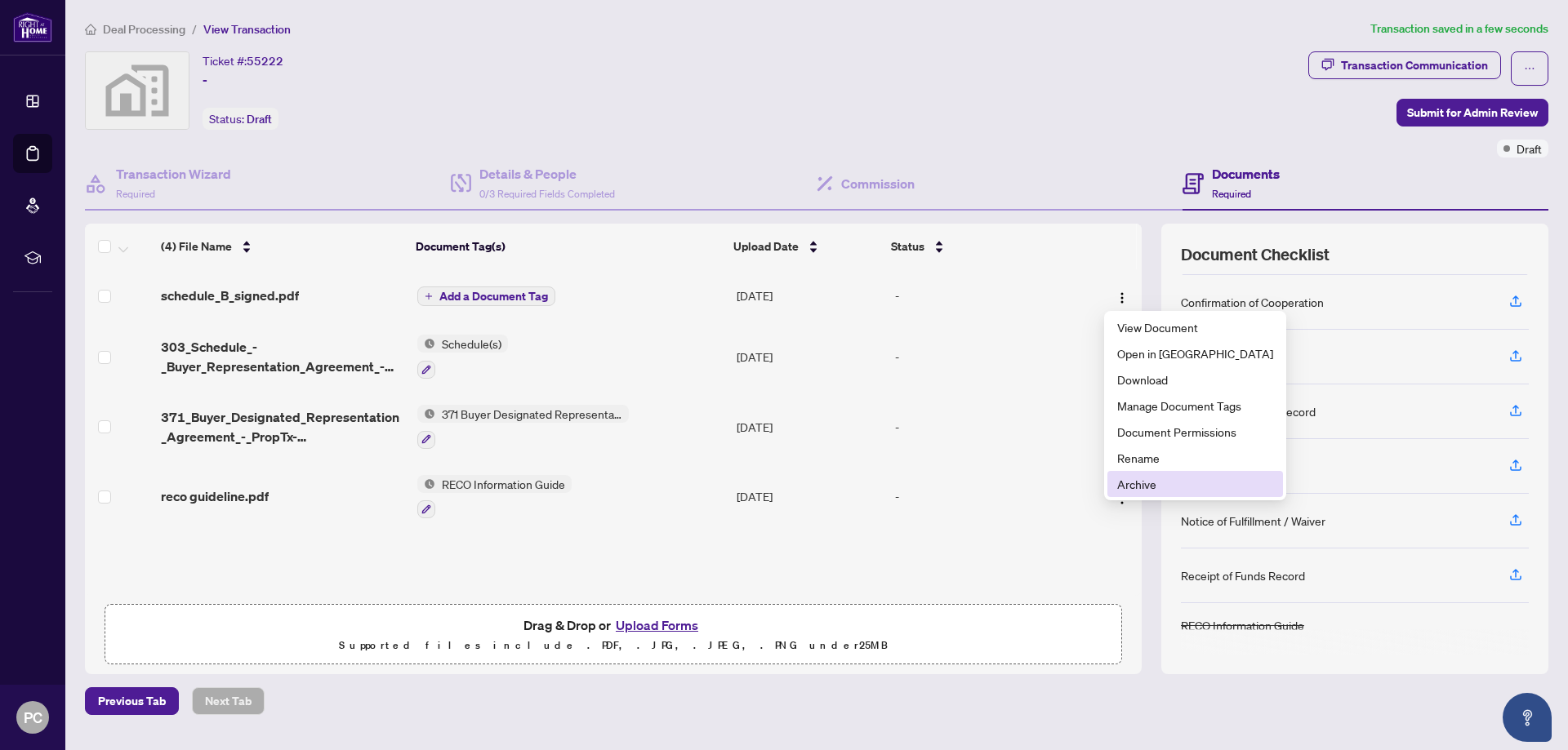
click at [1171, 486] on span "Archive" at bounding box center [1195, 484] width 156 height 18
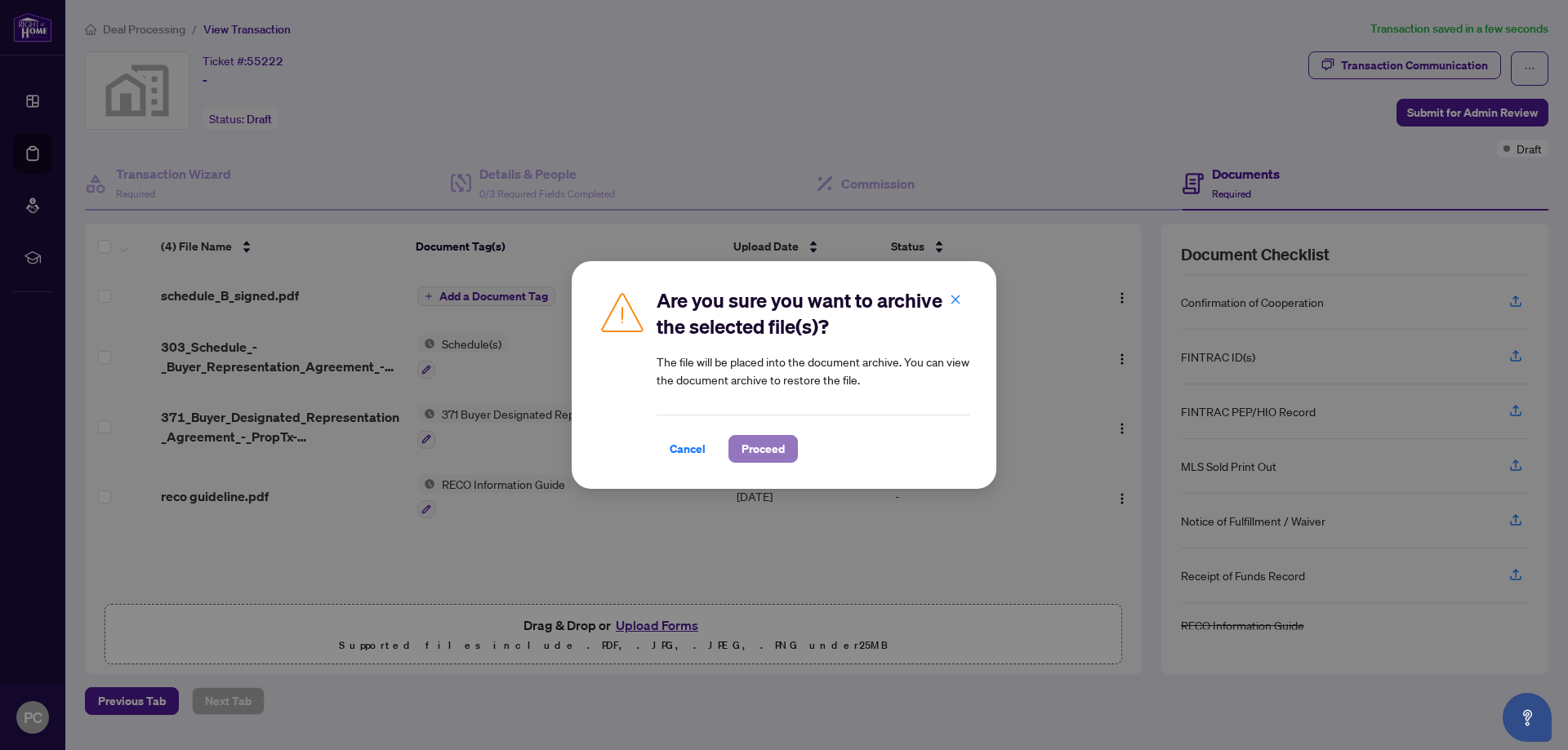
click at [780, 450] on button "Proceed" at bounding box center [763, 449] width 70 height 28
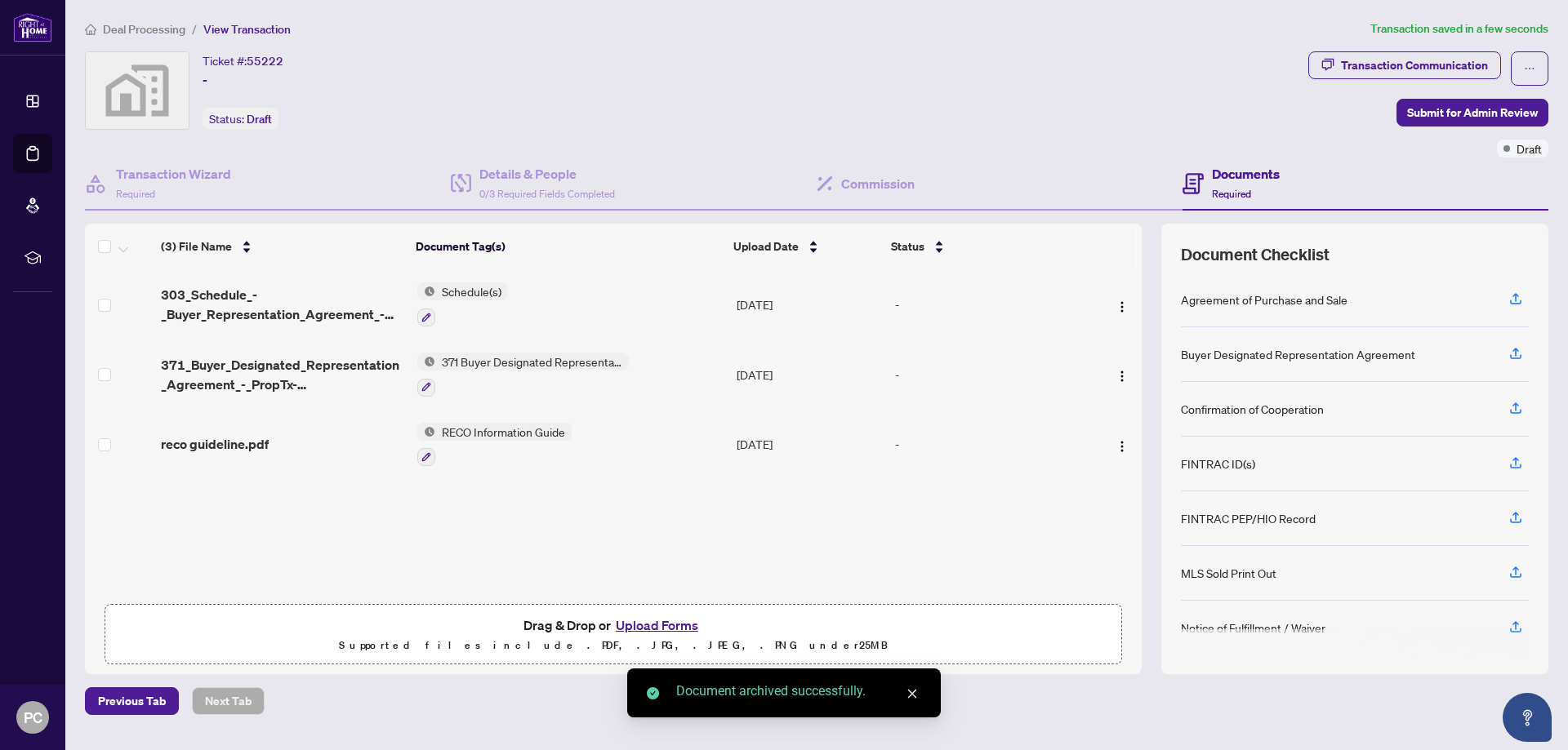
click at [905, 103] on div "Ticket #: 55222 - Status: Draft" at bounding box center [693, 90] width 1217 height 79
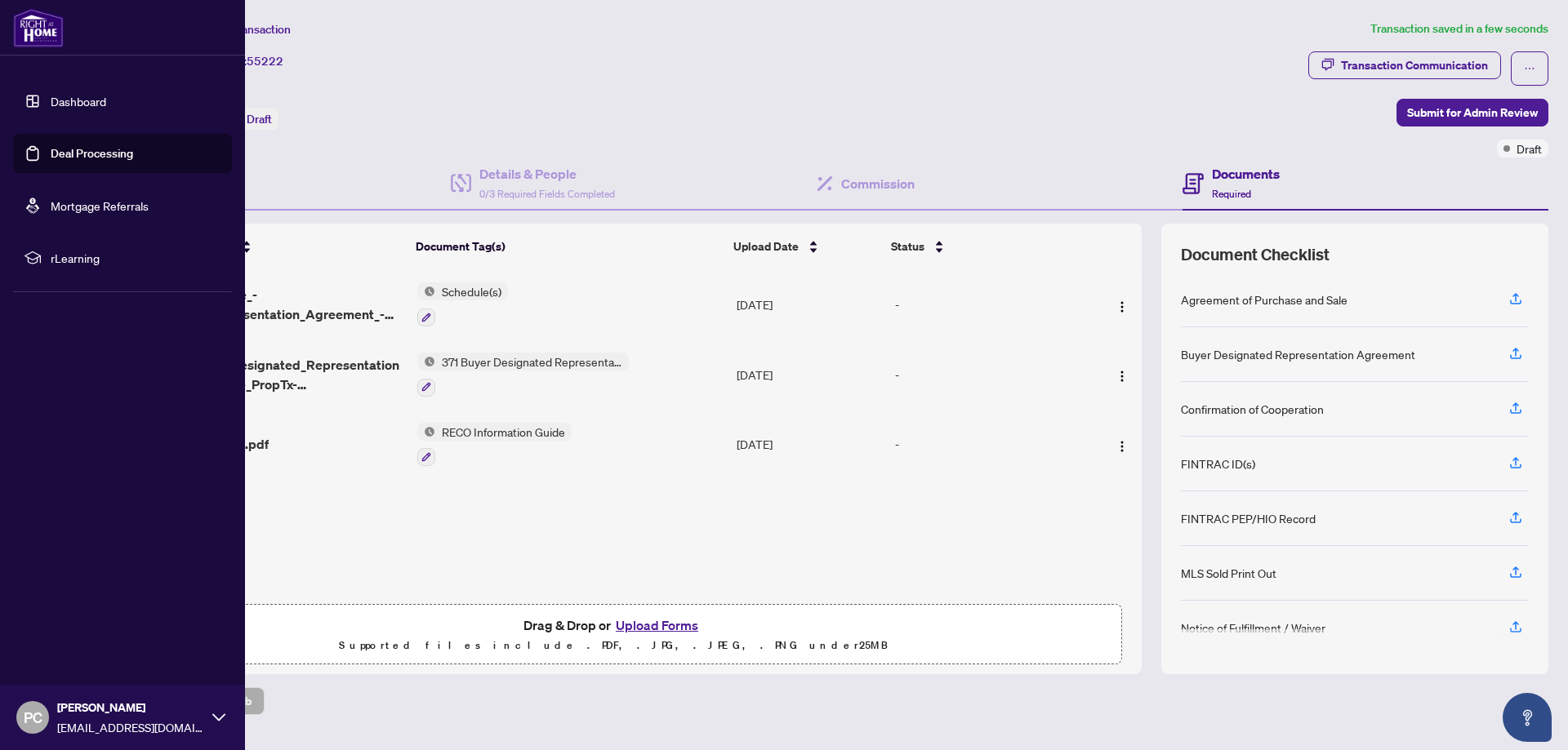
click at [81, 97] on link "Dashboard" at bounding box center [78, 101] width 55 height 14
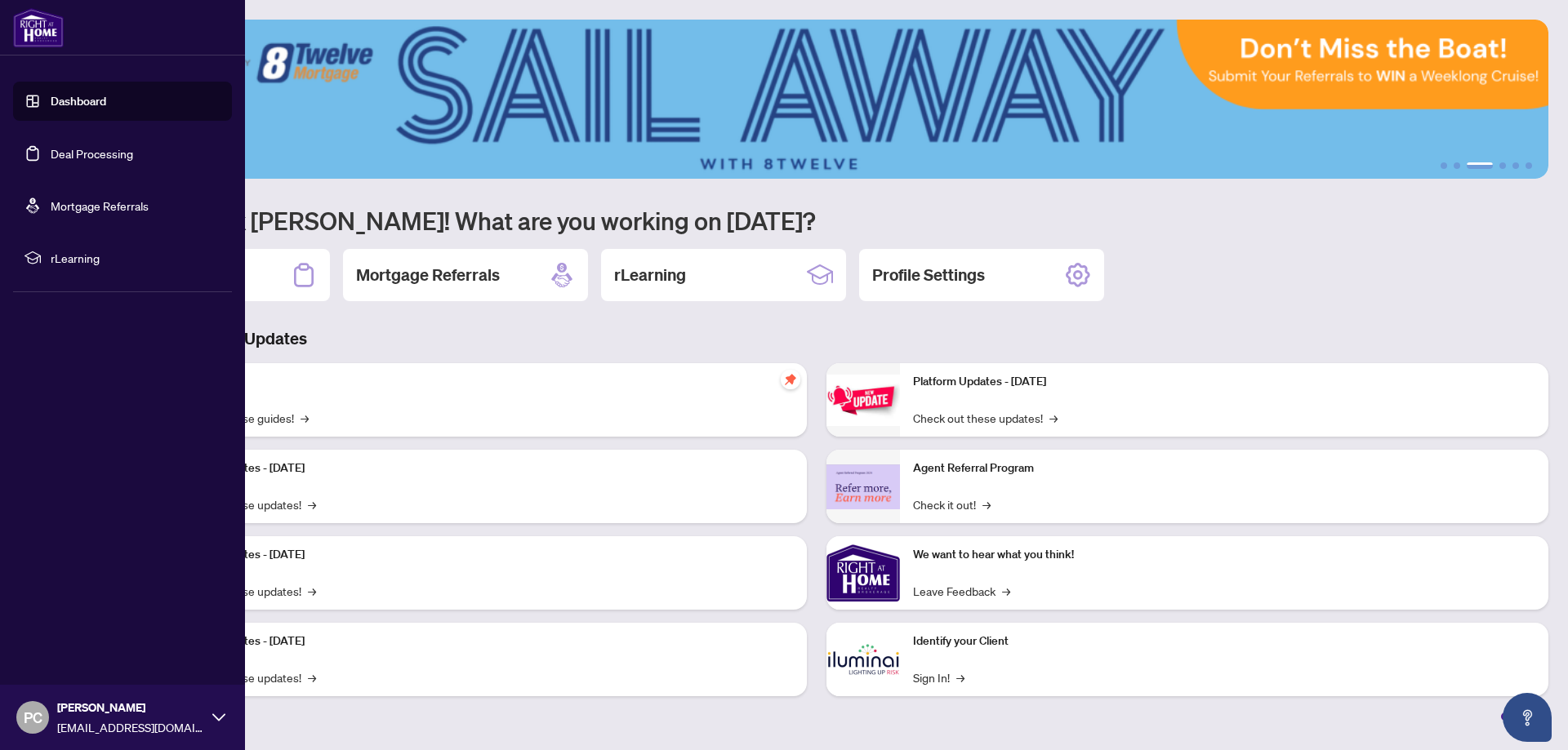
click at [73, 147] on link "Deal Processing" at bounding box center [91, 154] width 82 height 14
